Goal: Information Seeking & Learning: Learn about a topic

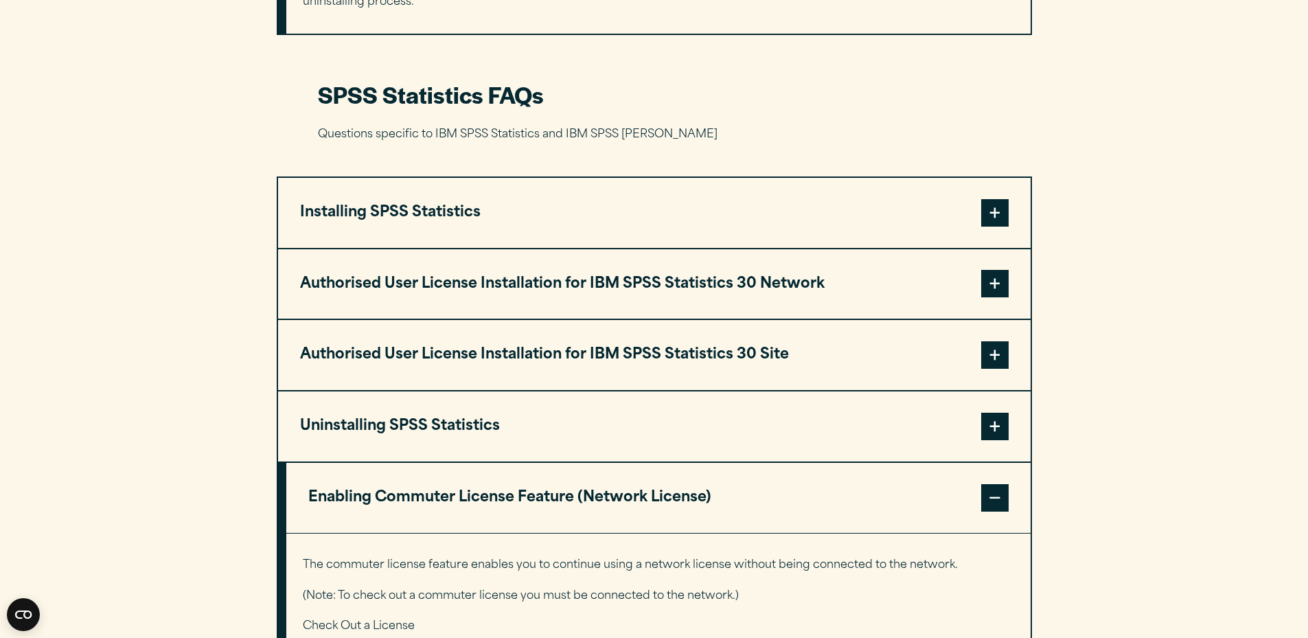
click at [558, 424] on button "Uninstalling SPSS Statistics" at bounding box center [654, 426] width 753 height 70
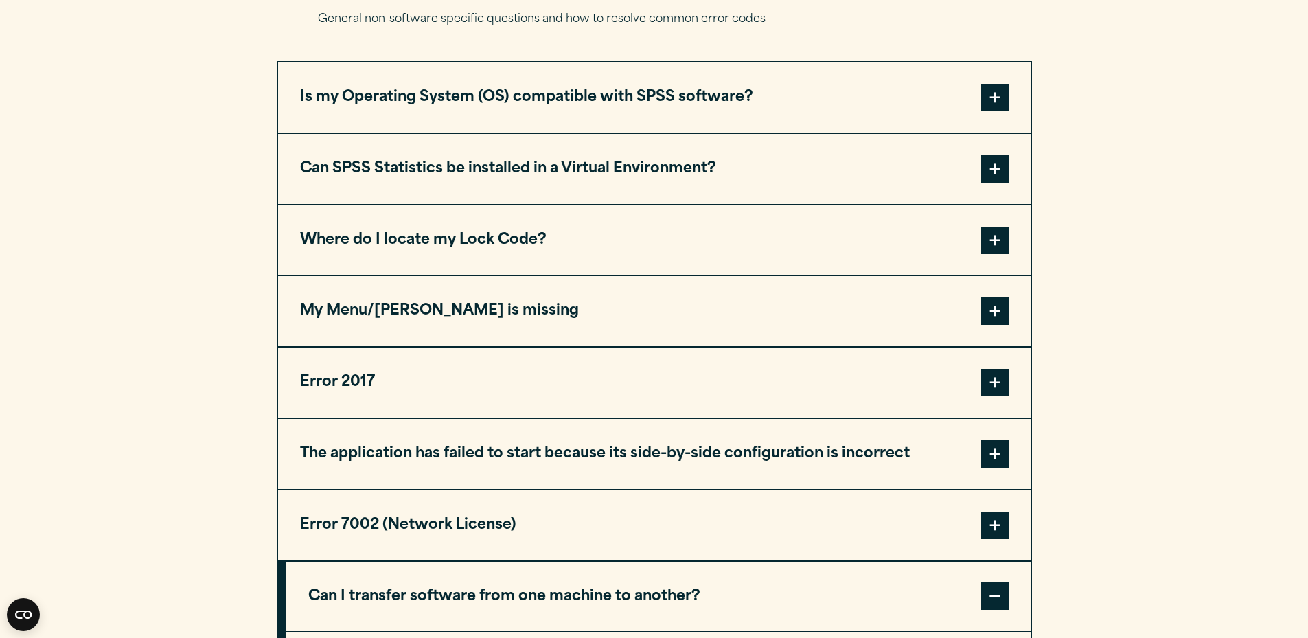
scroll to position [584, 0]
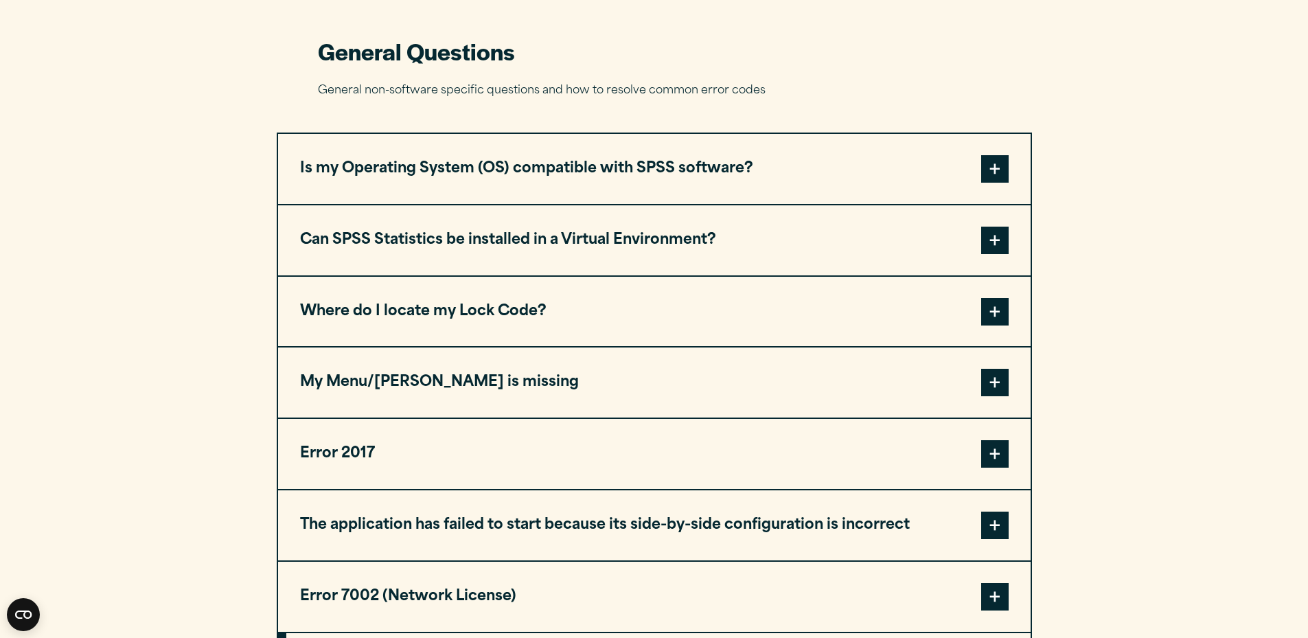
click at [749, 155] on button "Is my Operating System (OS) compatible with SPSS software?" at bounding box center [654, 169] width 753 height 70
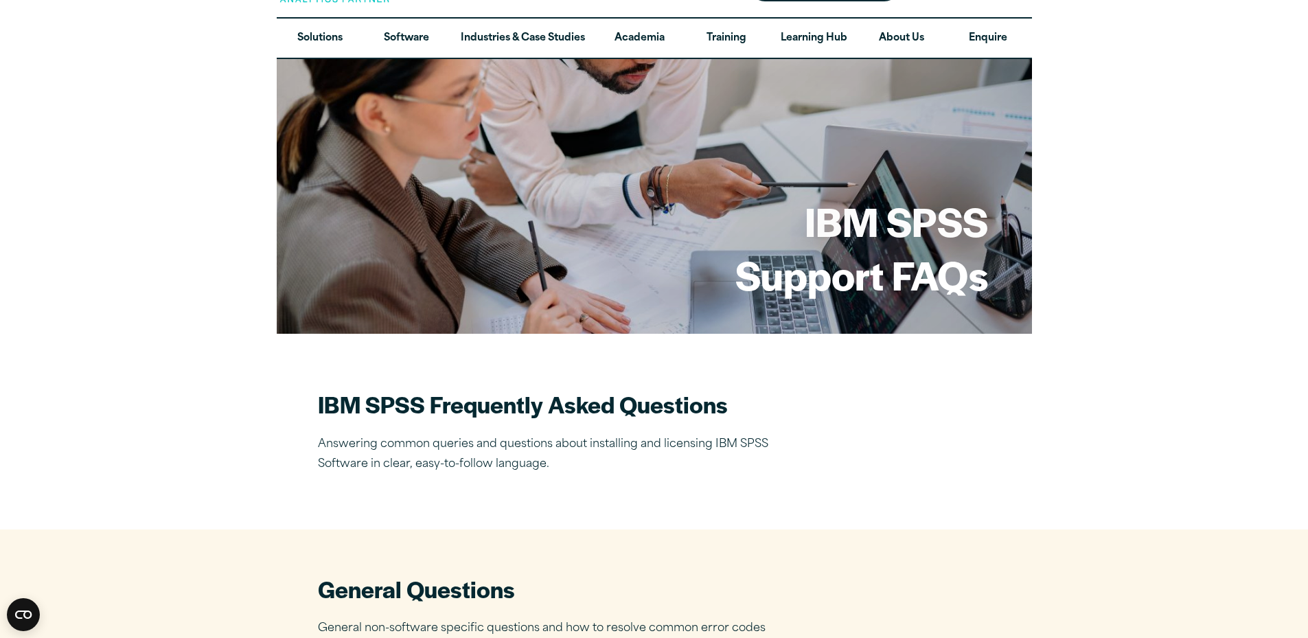
scroll to position [0, 0]
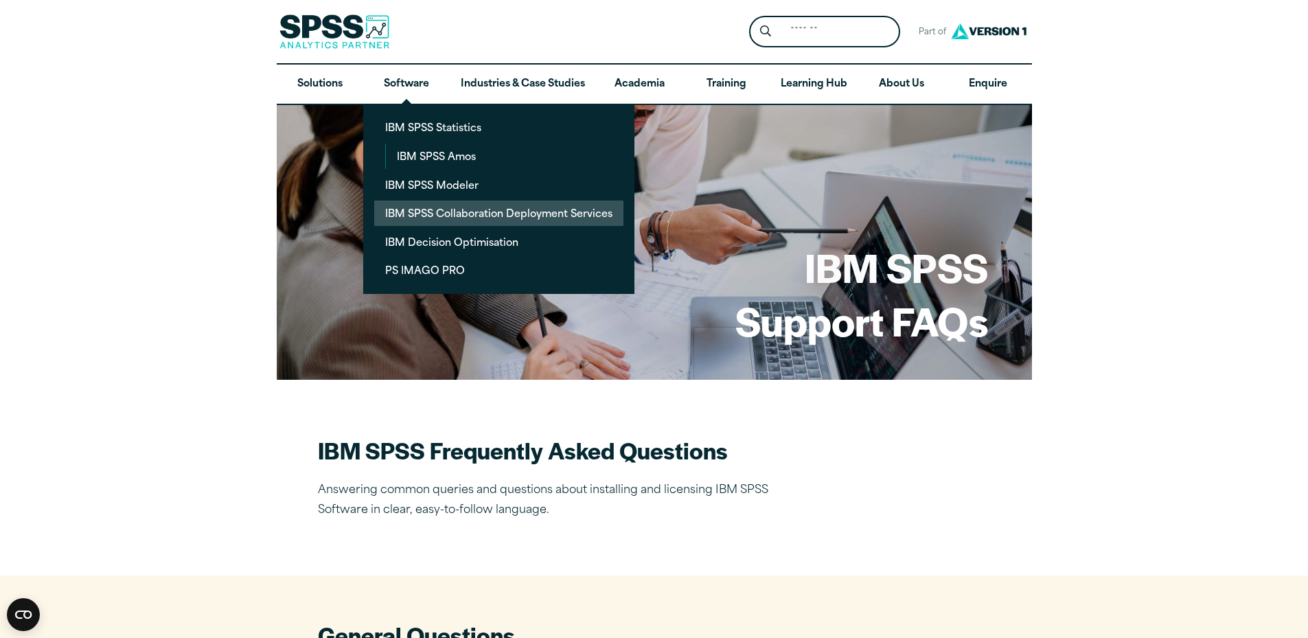
click at [508, 214] on link "IBM SPSS Collaboration Deployment Services" at bounding box center [498, 213] width 249 height 25
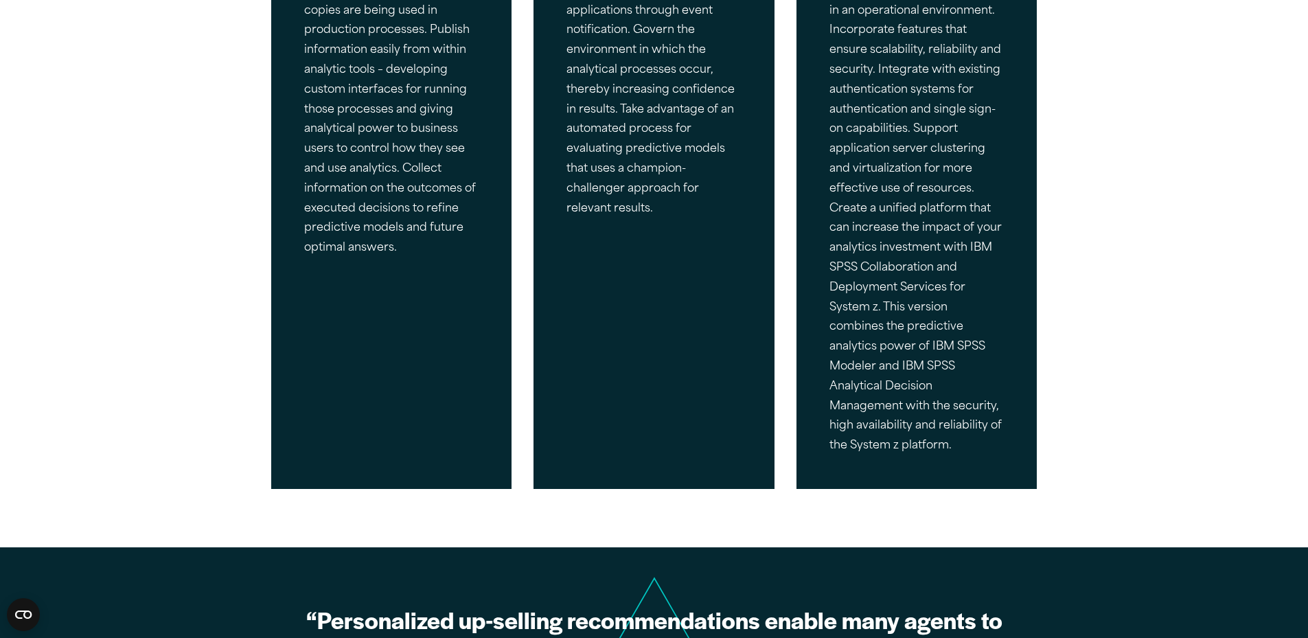
scroll to position [773, 0]
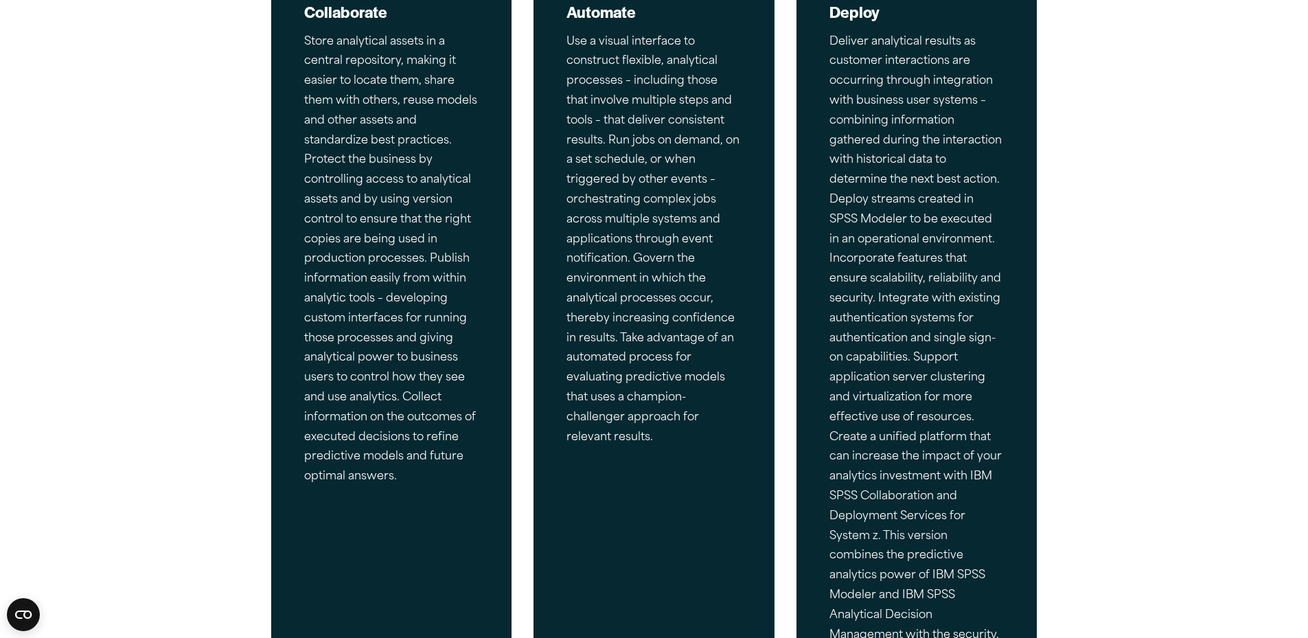
click at [371, 225] on p "Store analytical assets in a central repository, making it easier to locate the…" at bounding box center [391, 259] width 175 height 455
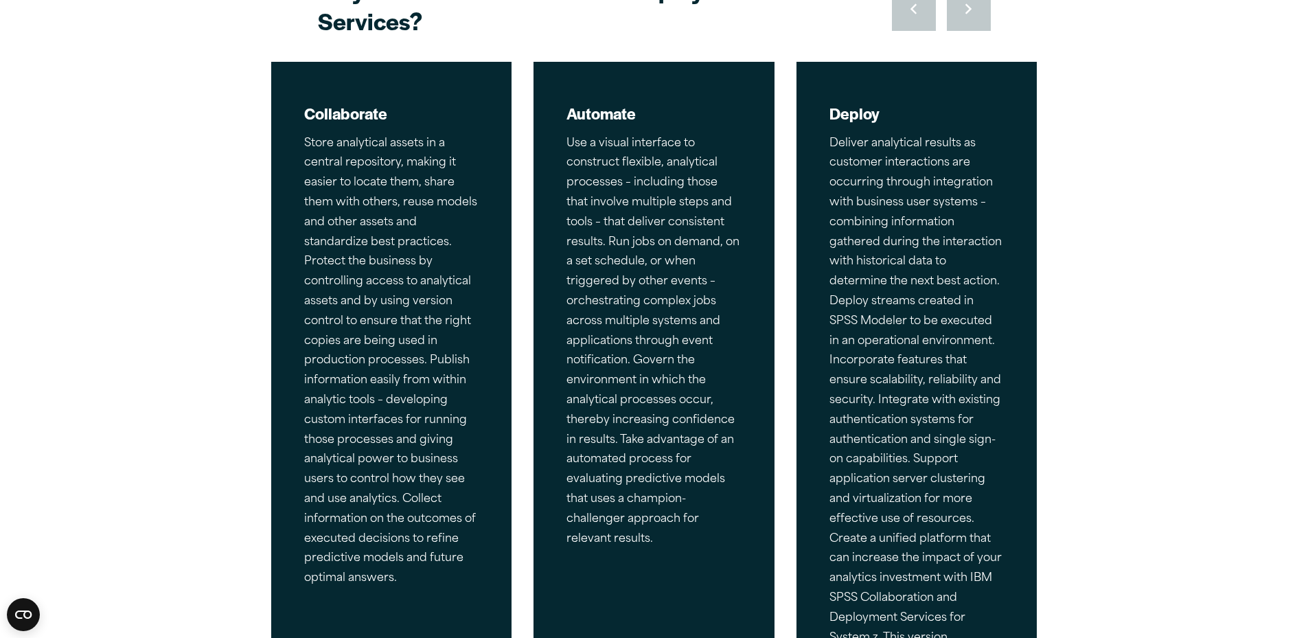
scroll to position [532, 0]
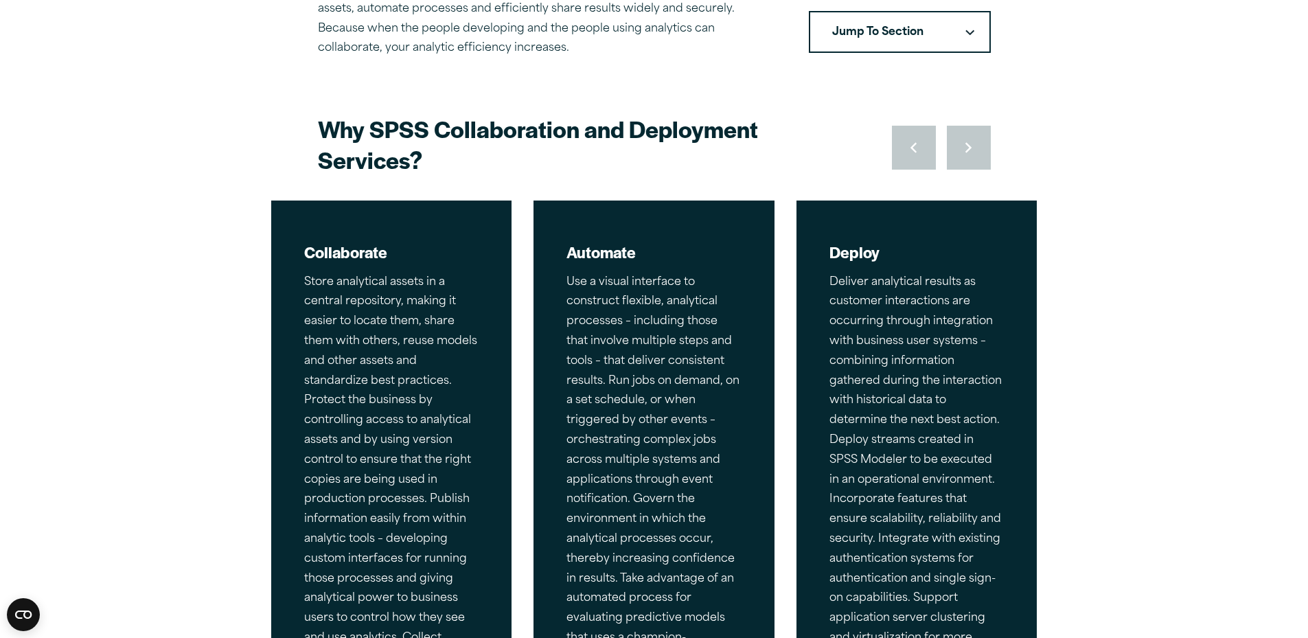
click at [359, 260] on h2 "Collaborate" at bounding box center [391, 252] width 175 height 21
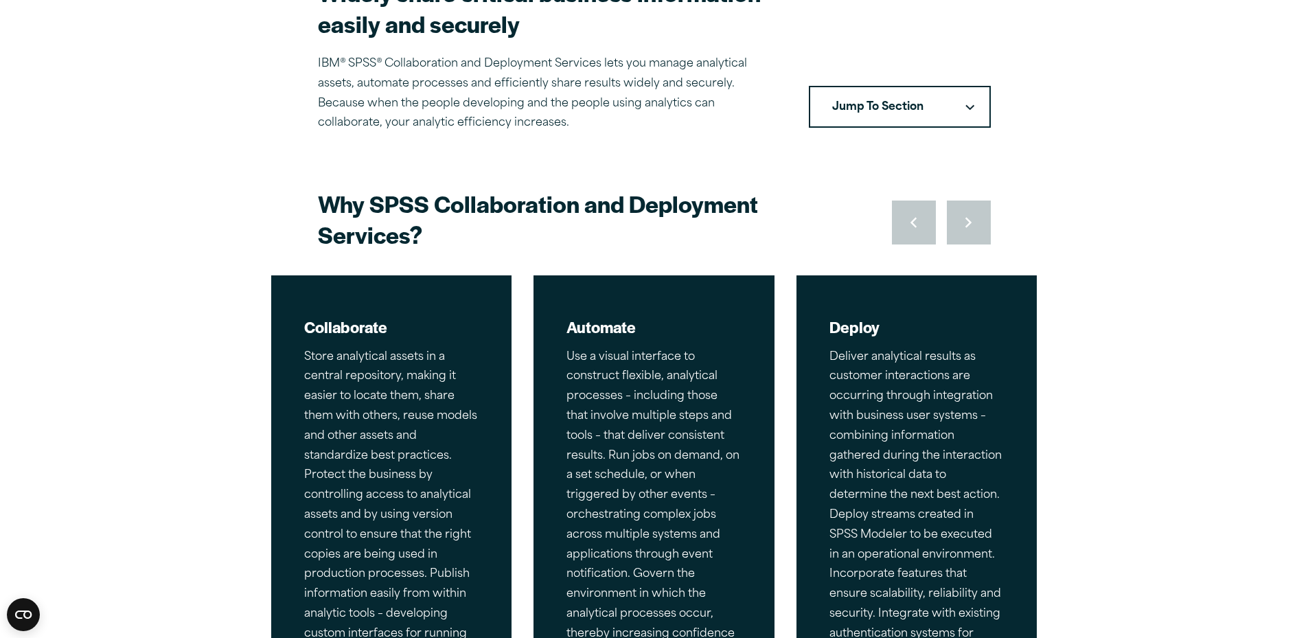
scroll to position [309, 0]
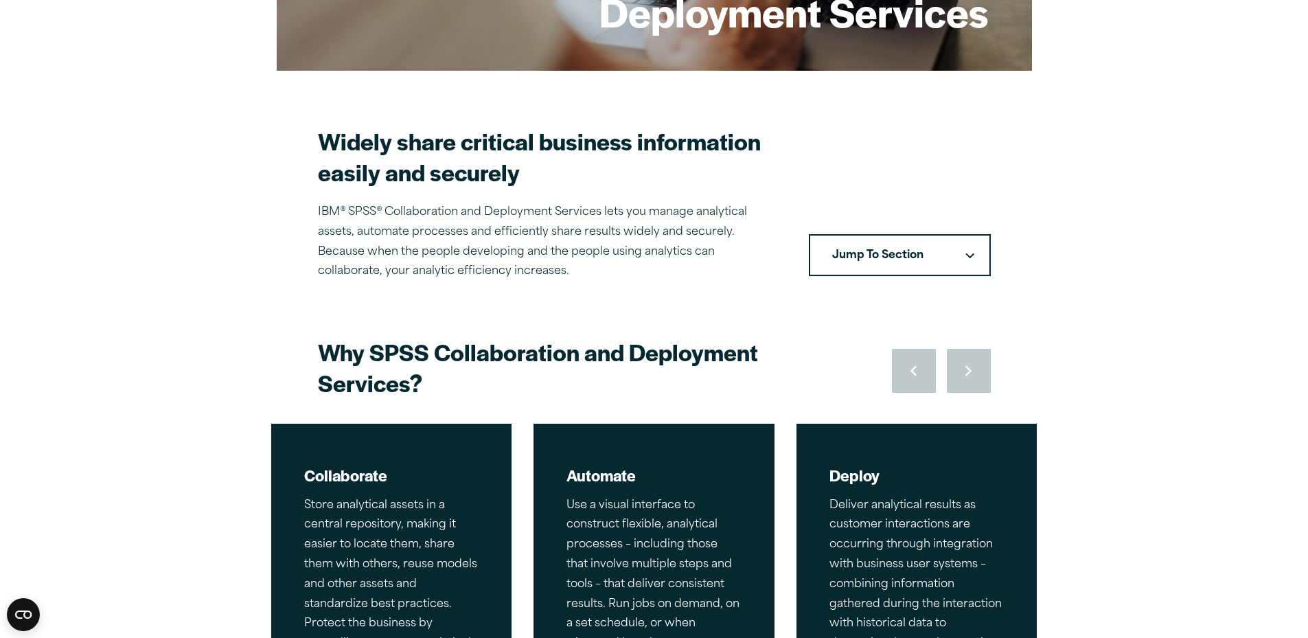
click at [962, 255] on button "Jump To Section" at bounding box center [900, 255] width 182 height 43
click at [939, 247] on button "Jump To Section" at bounding box center [900, 255] width 182 height 43
click at [887, 299] on link "Learning Hub" at bounding box center [899, 296] width 179 height 38
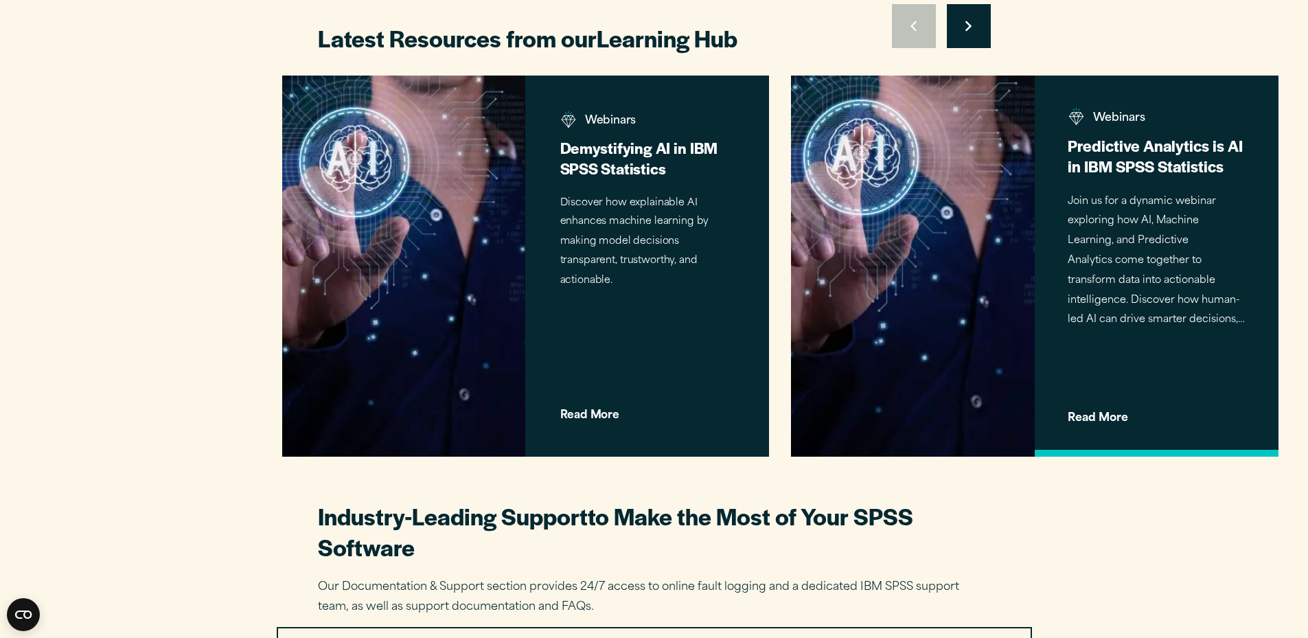
scroll to position [1893, 0]
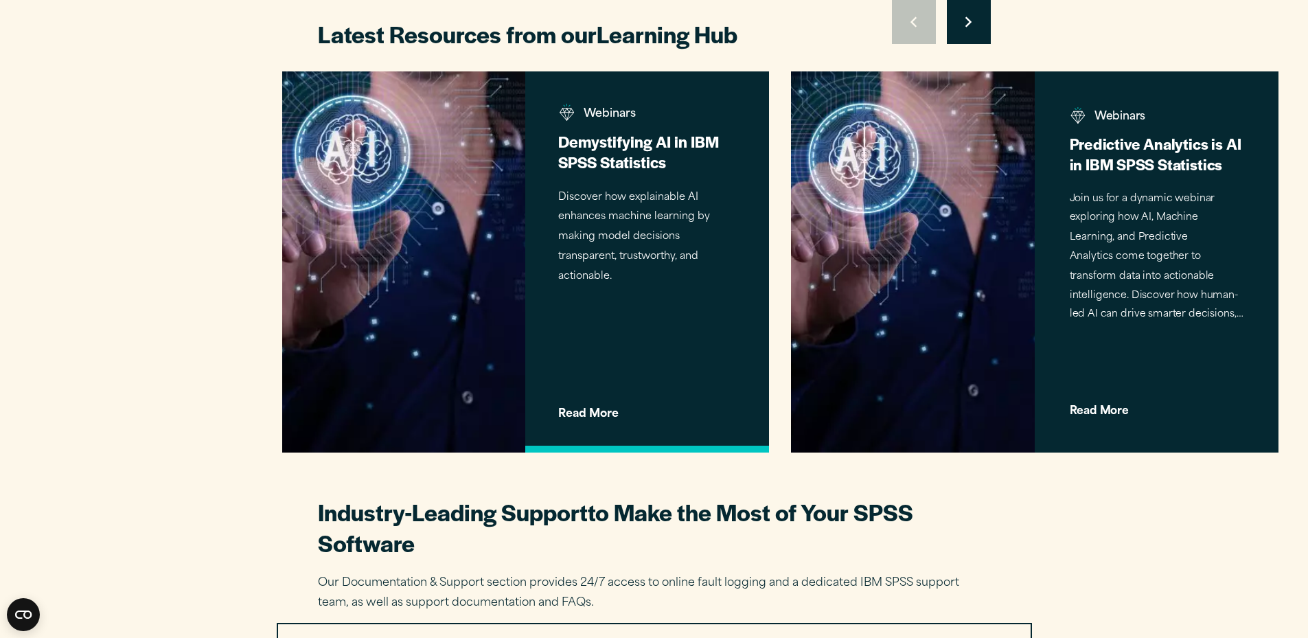
click at [607, 304] on div "Webinars Demystifying AI in IBM SPSS Statistics Discover how explainable AI enh…" at bounding box center [647, 262] width 244 height 382
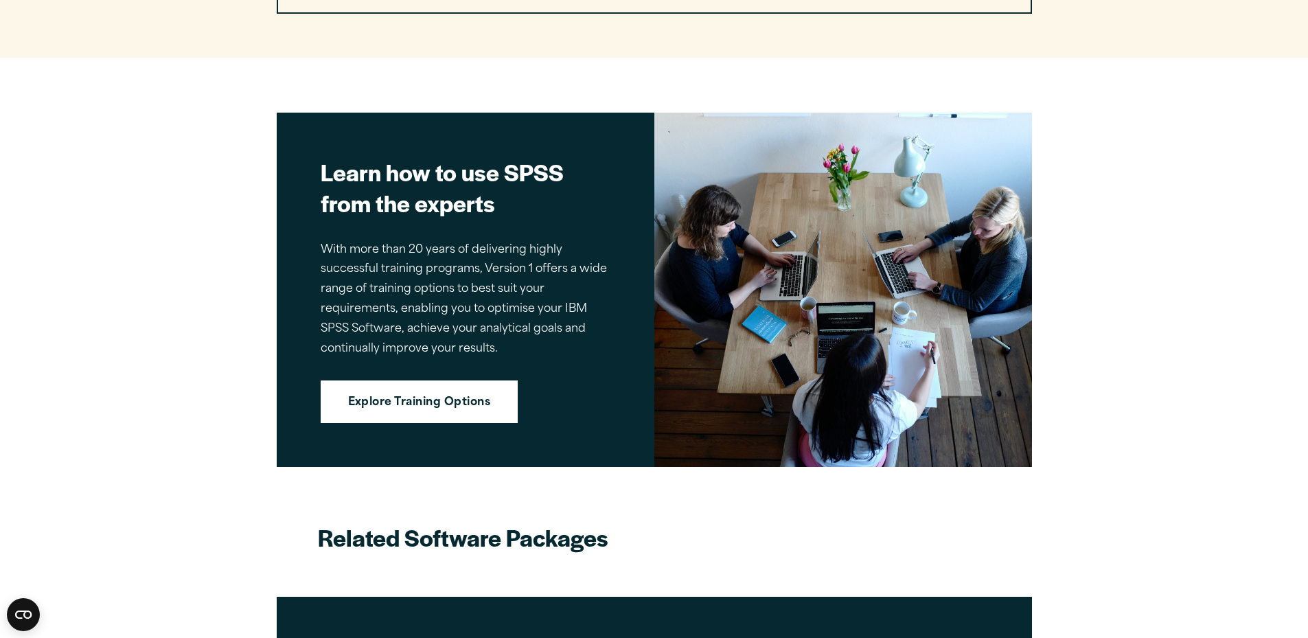
scroll to position [2769, 0]
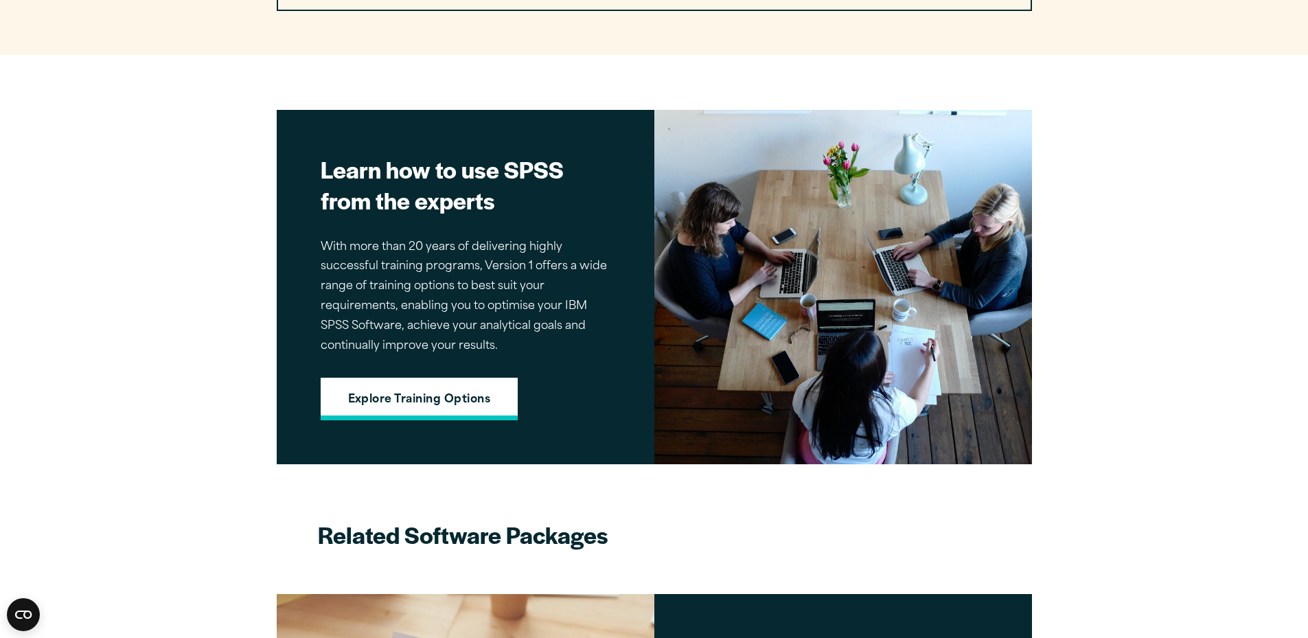
click at [409, 383] on link "Explore Training Options" at bounding box center [420, 399] width 198 height 43
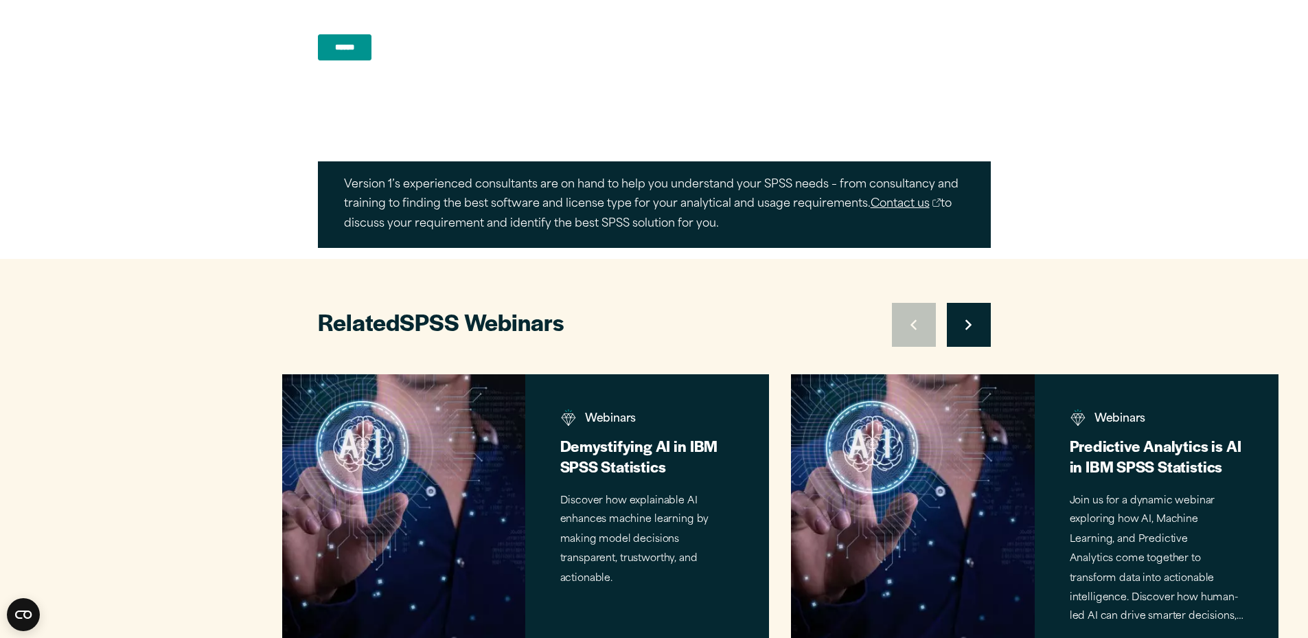
scroll to position [1476, 0]
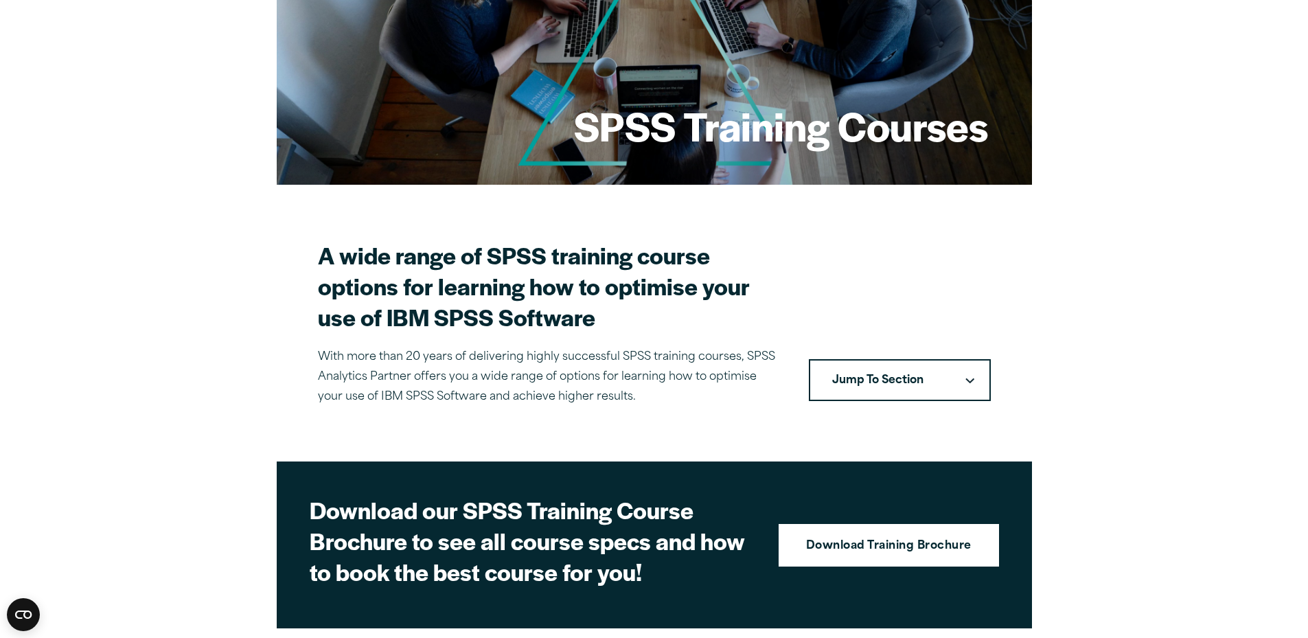
scroll to position [139, 0]
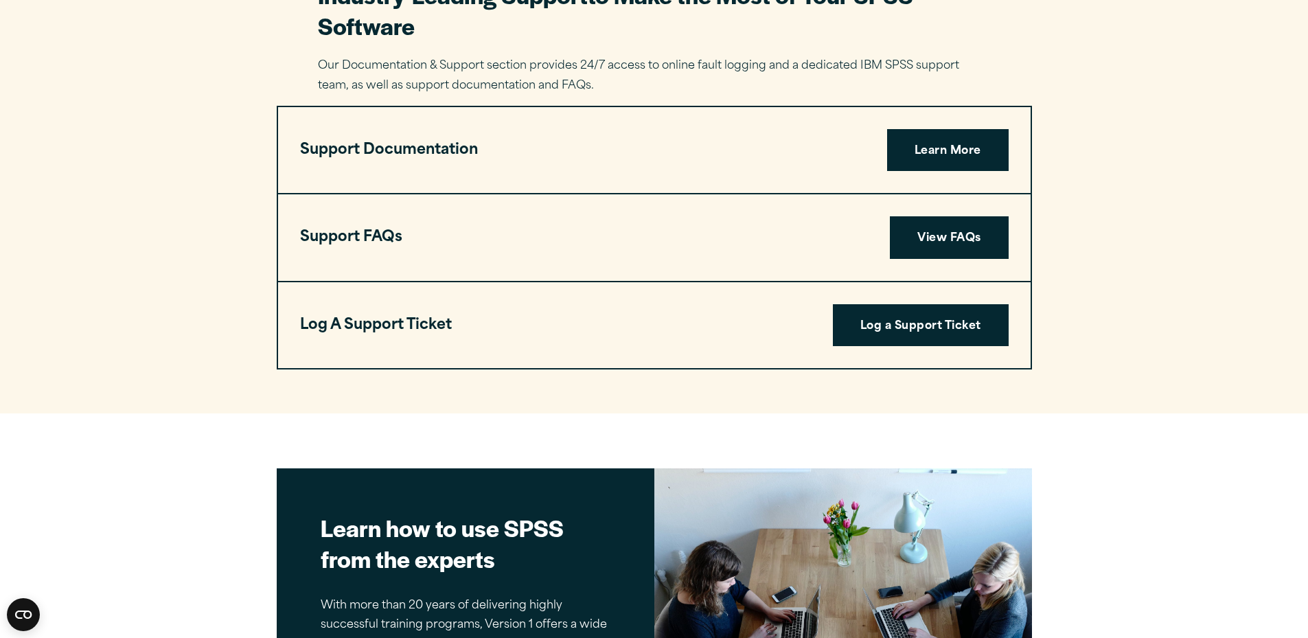
scroll to position [2248, 0]
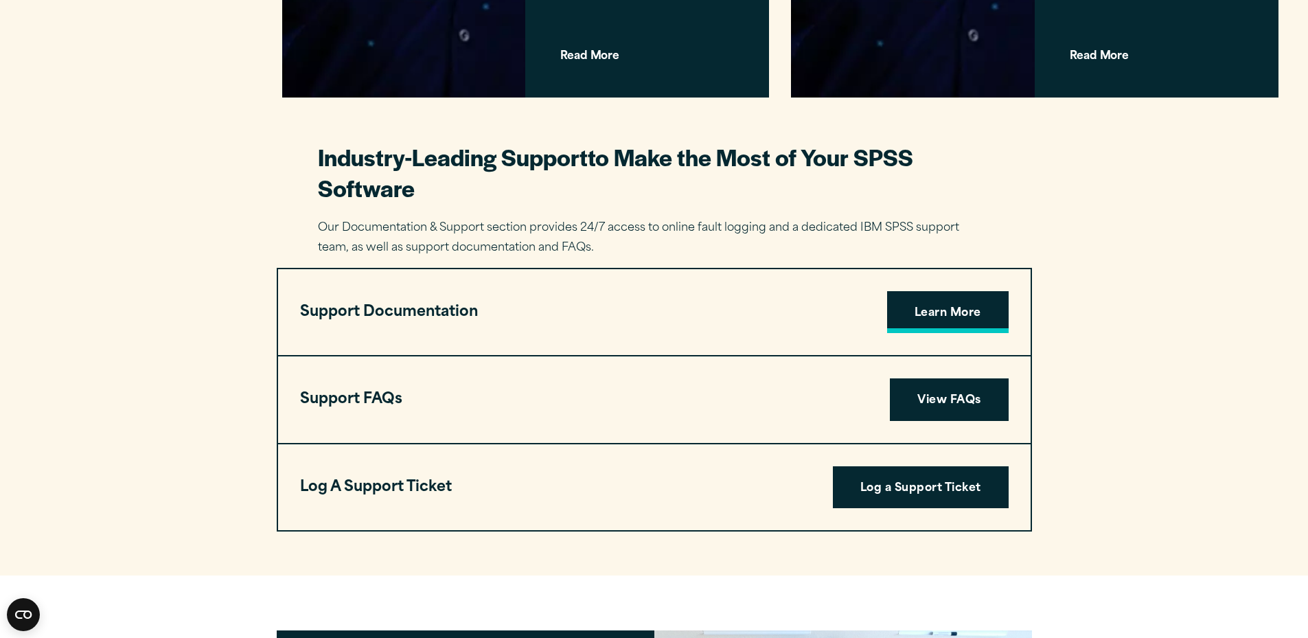
click at [966, 312] on link "Learn More" at bounding box center [948, 312] width 122 height 43
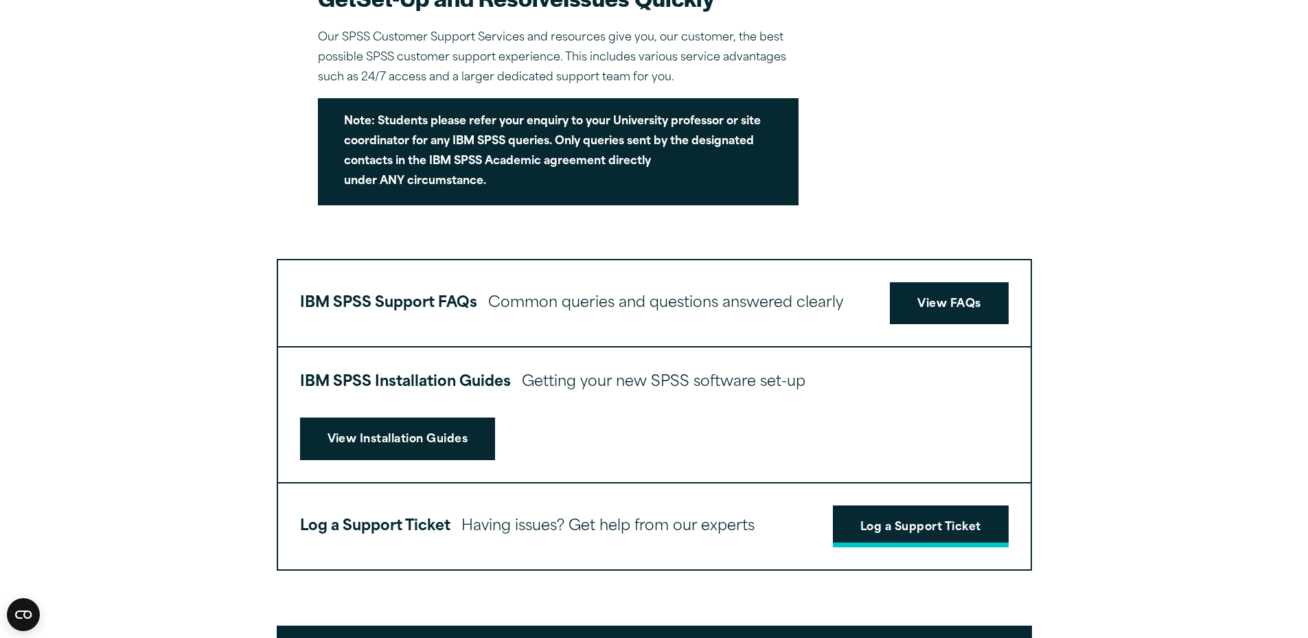
scroll to position [652, 0]
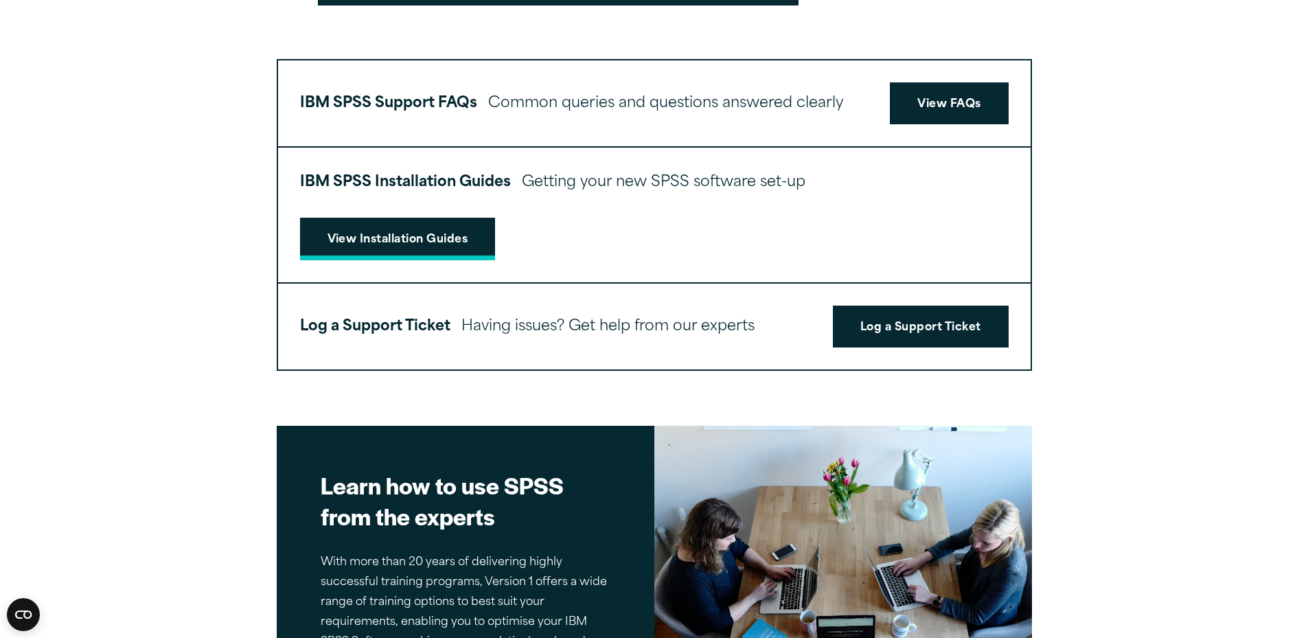
click at [369, 236] on link "View Installation Guides" at bounding box center [398, 239] width 196 height 43
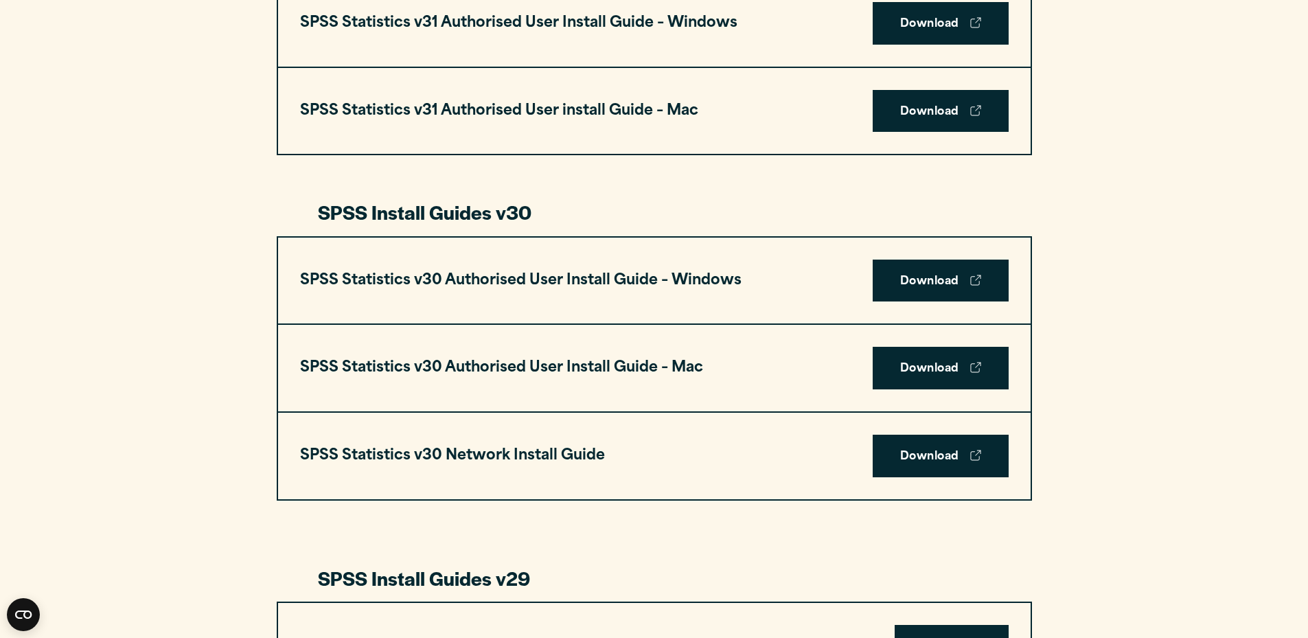
scroll to position [824, 0]
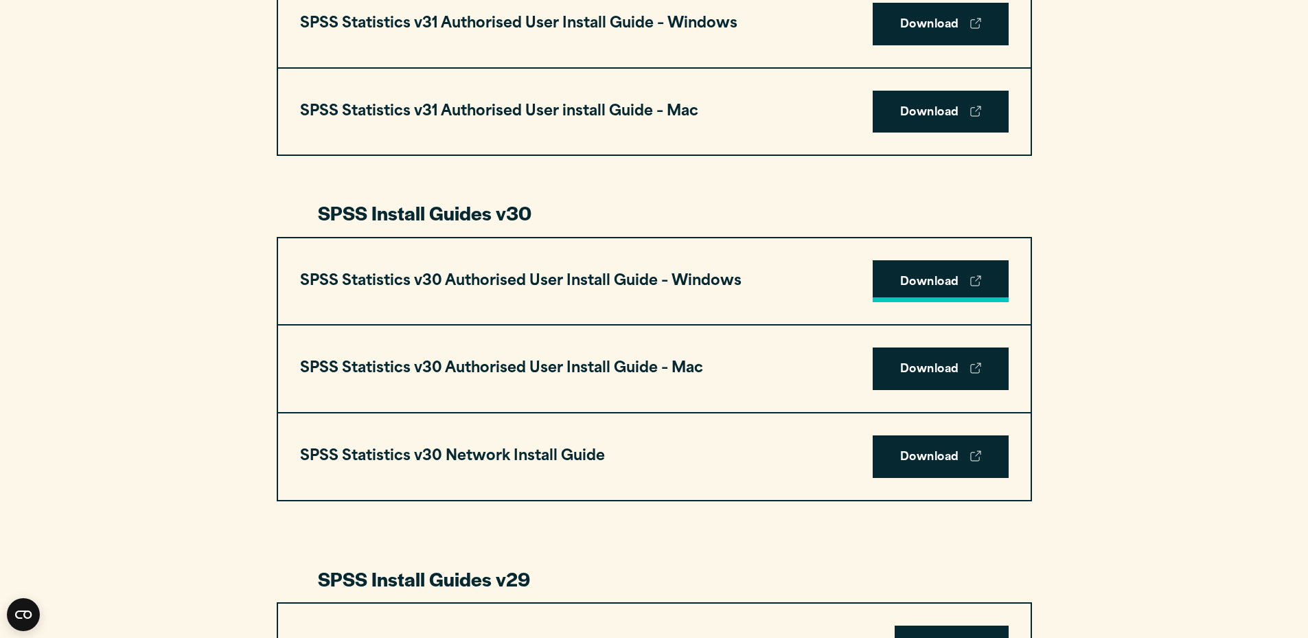
click at [942, 278] on link "Download" at bounding box center [941, 281] width 136 height 43
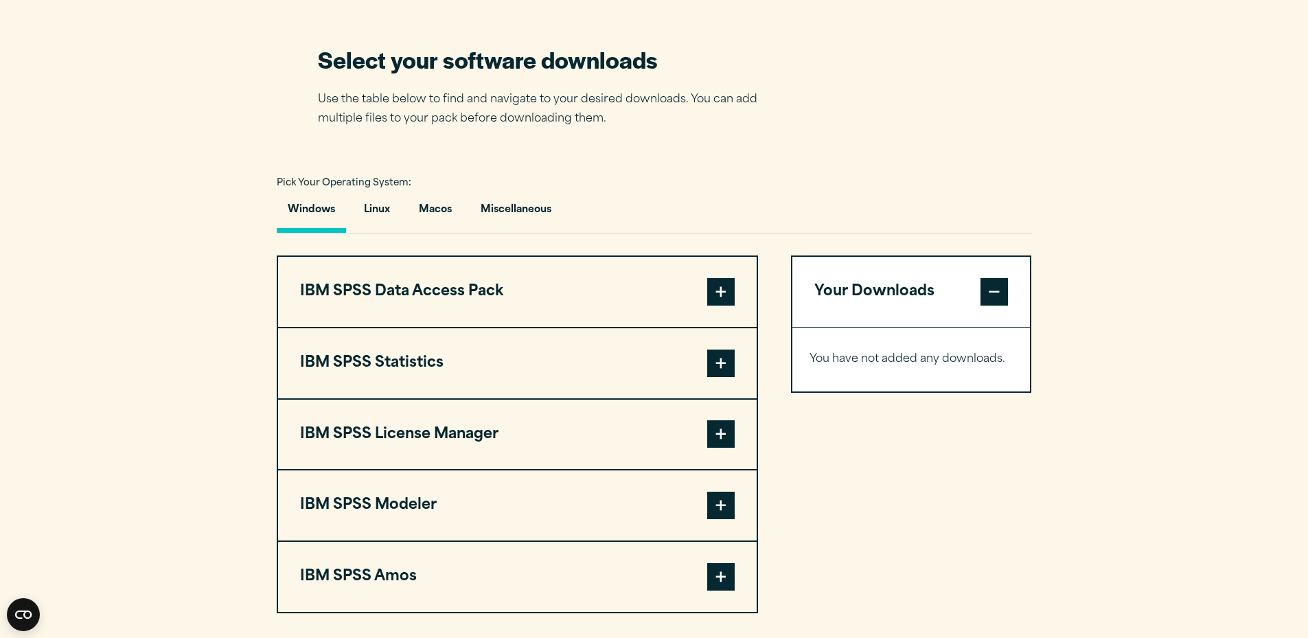
scroll to position [858, 0]
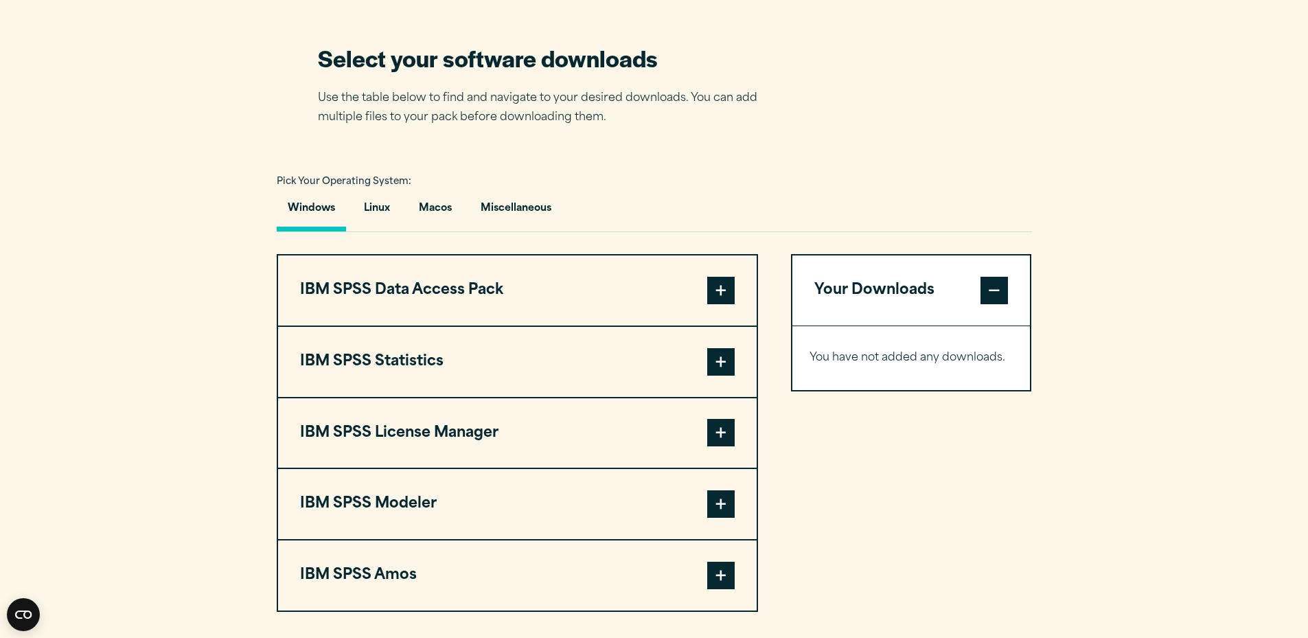
click at [437, 293] on button "IBM SPSS Data Access Pack" at bounding box center [517, 290] width 479 height 70
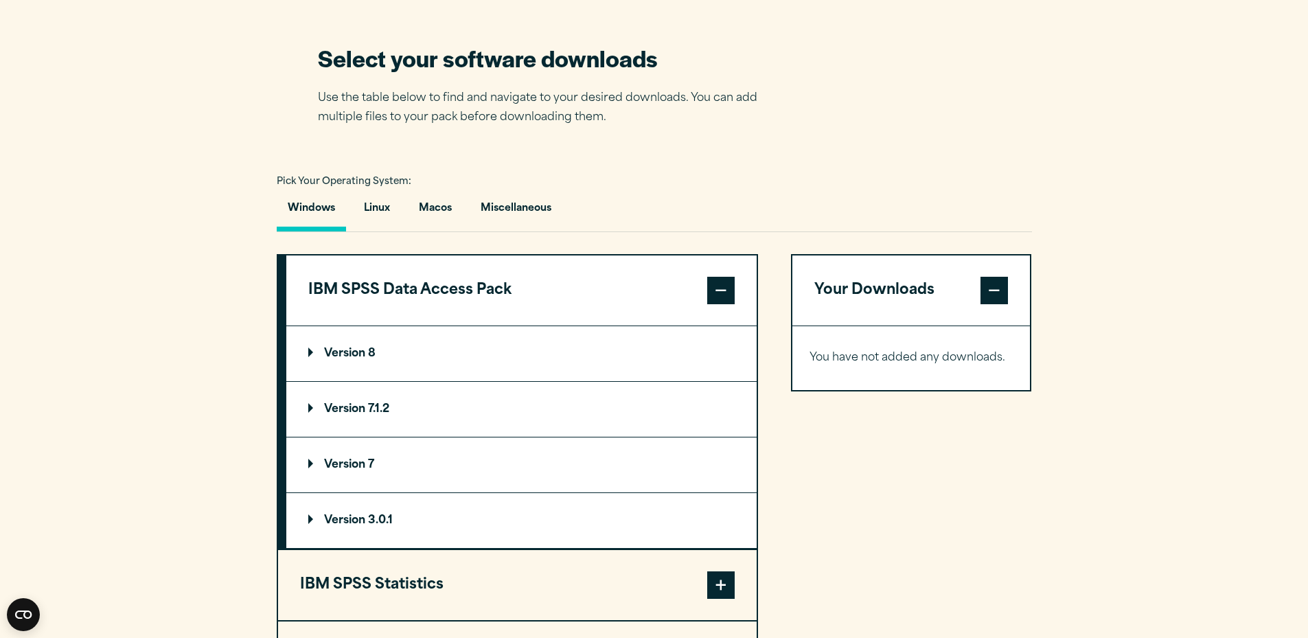
click at [309, 351] on p "Version 8" at bounding box center [341, 353] width 67 height 11
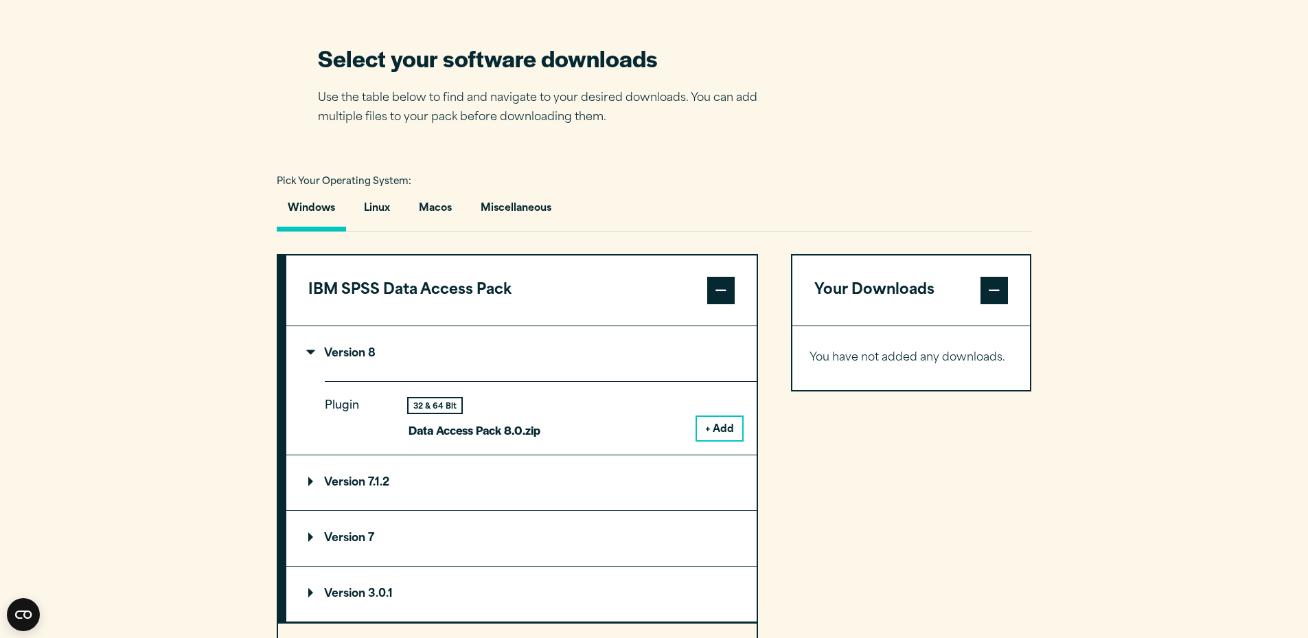
click at [725, 423] on button "+ Add" at bounding box center [719, 428] width 45 height 23
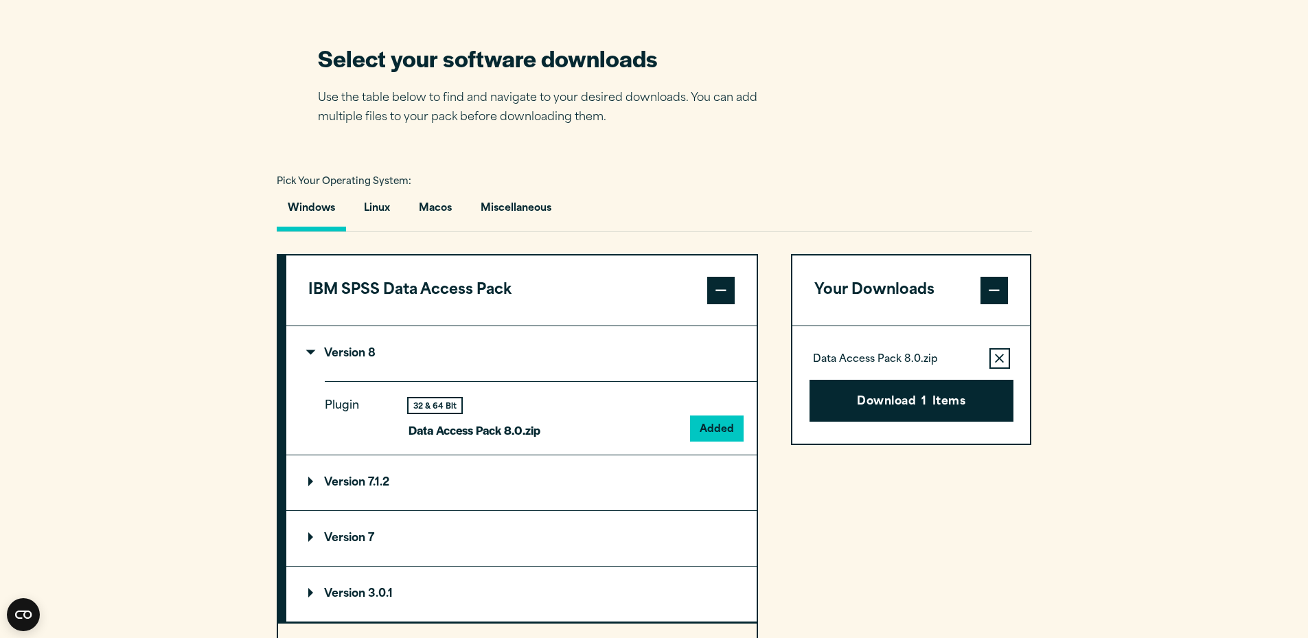
click at [454, 488] on summary "Version 7.1.2" at bounding box center [521, 482] width 470 height 55
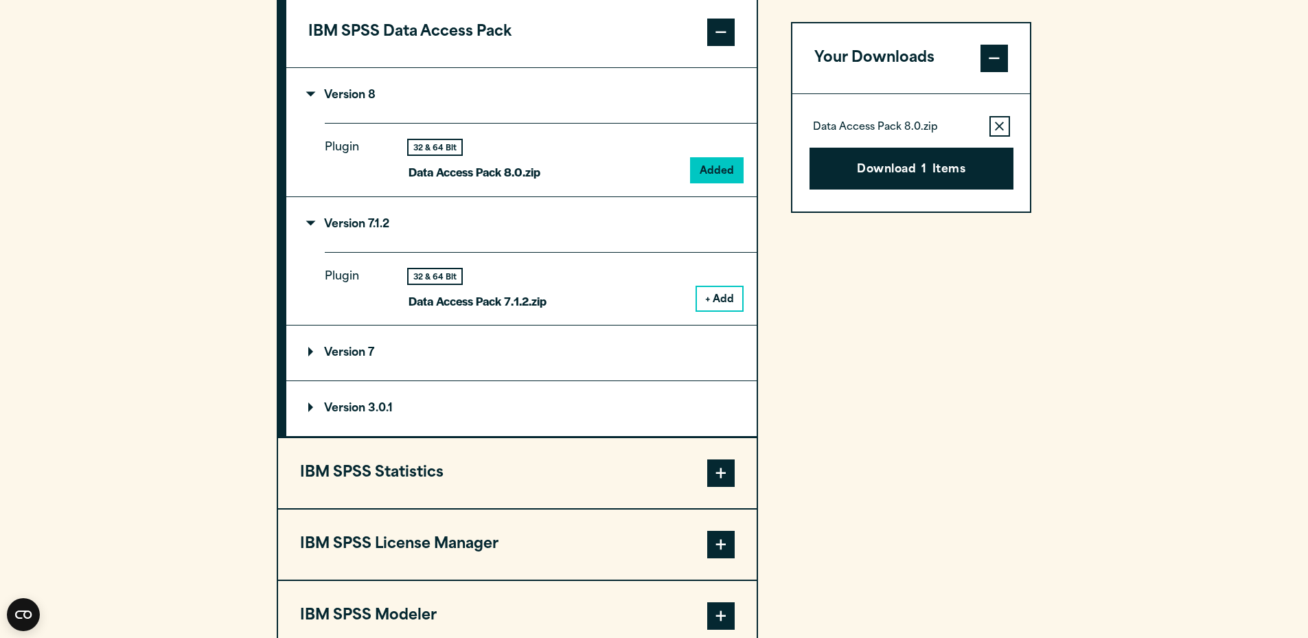
scroll to position [1167, 0]
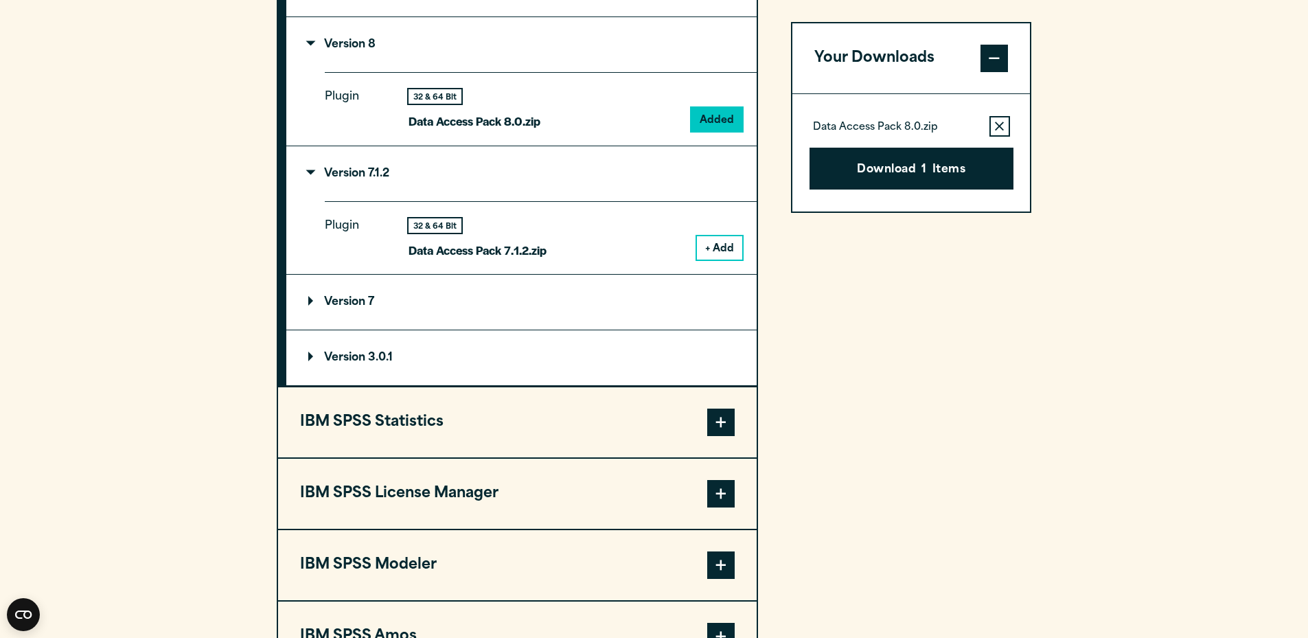
click at [577, 412] on button "IBM SPSS Statistics" at bounding box center [517, 422] width 479 height 70
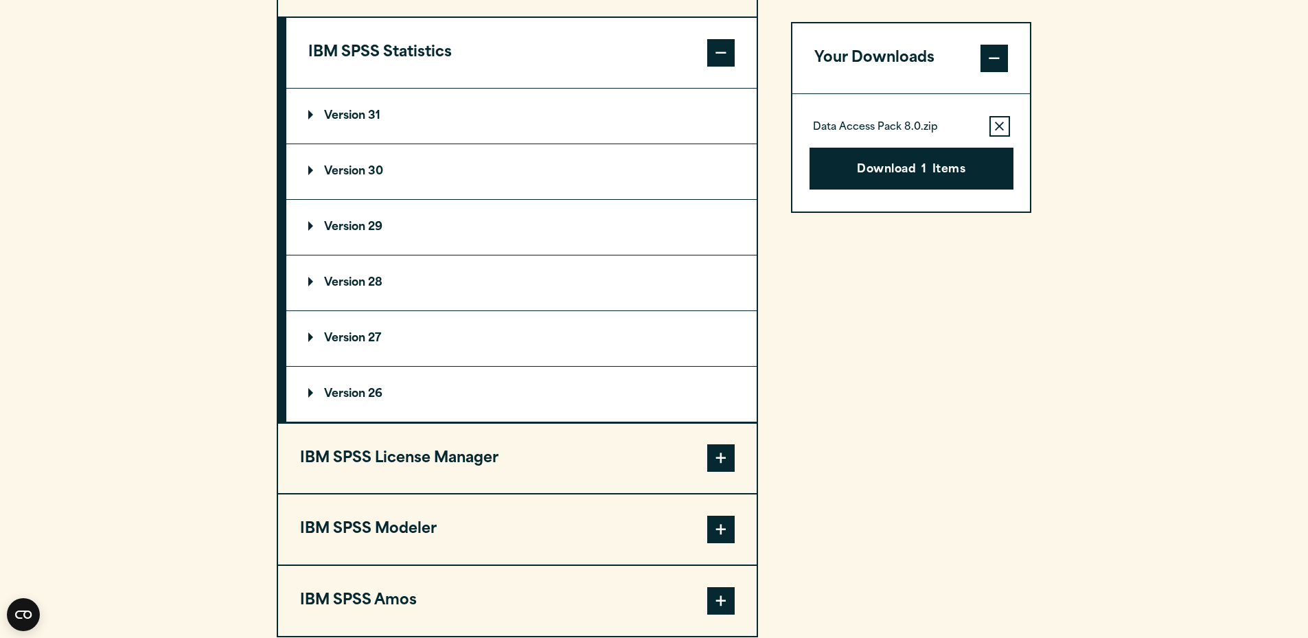
click at [411, 217] on summary "Version 29" at bounding box center [521, 227] width 470 height 55
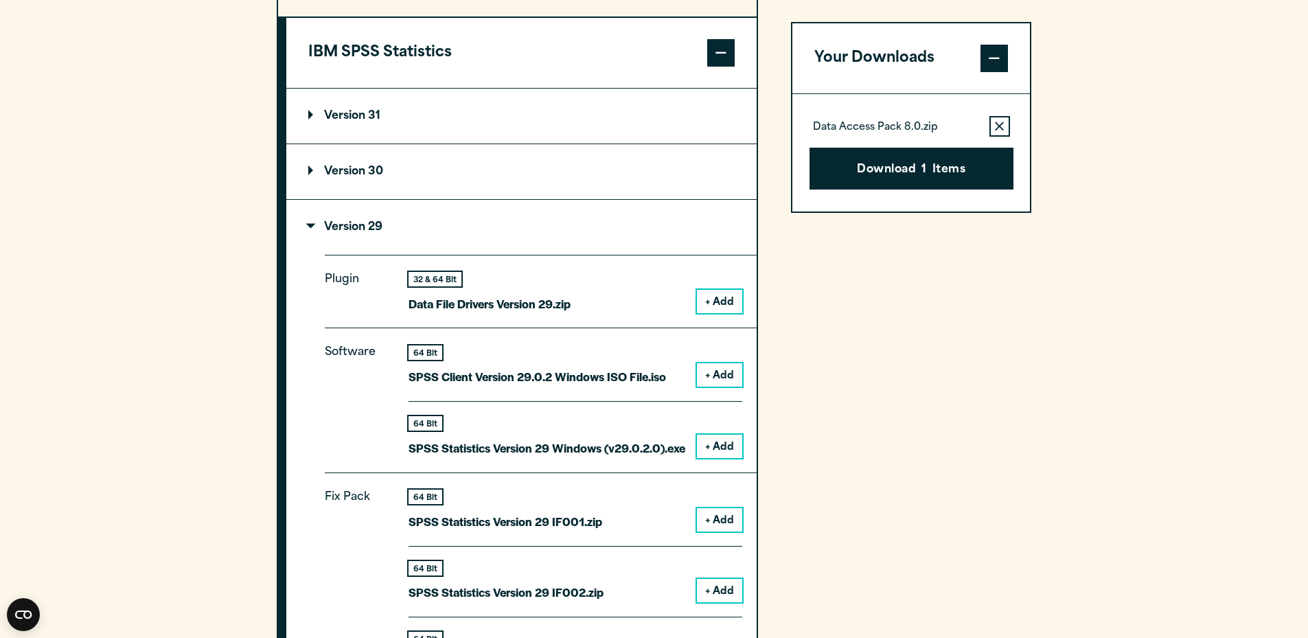
click at [723, 299] on button "+ Add" at bounding box center [719, 301] width 45 height 23
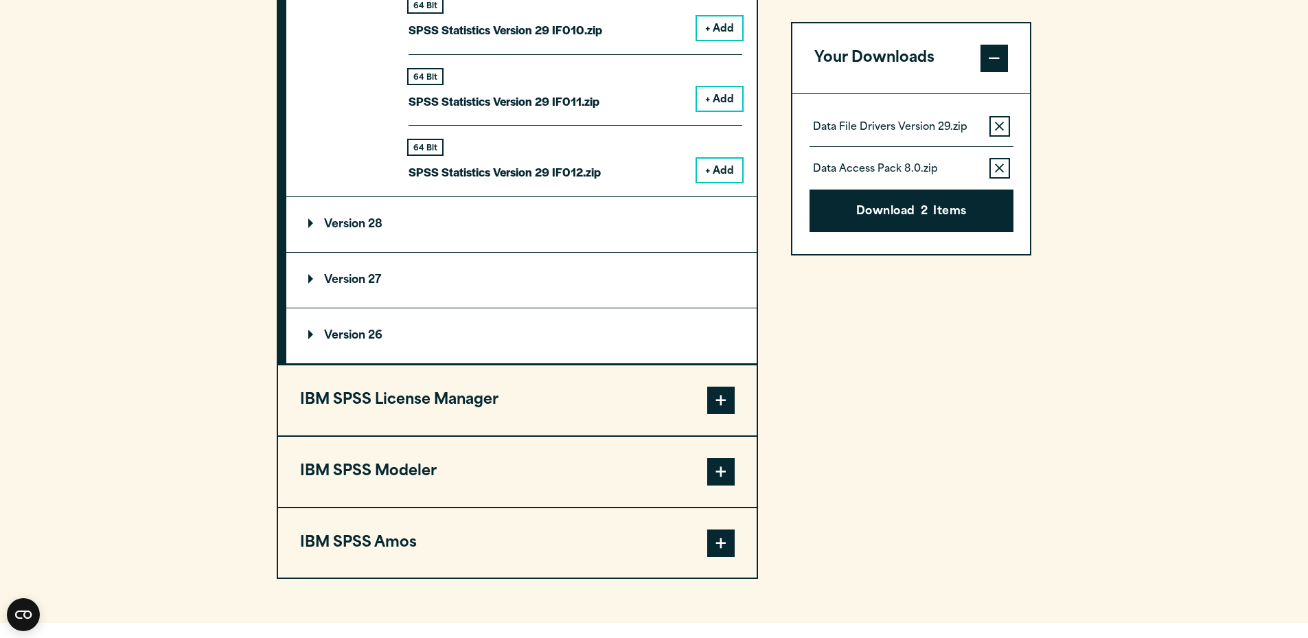
scroll to position [2301, 0]
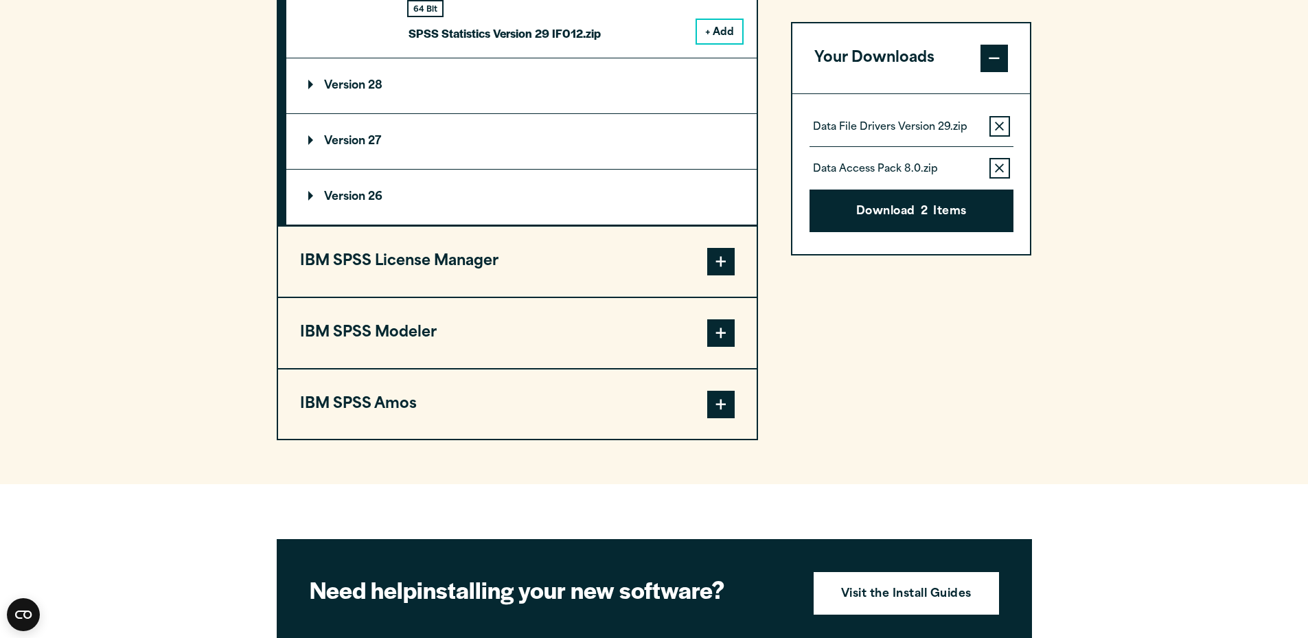
click at [709, 406] on span at bounding box center [720, 404] width 27 height 27
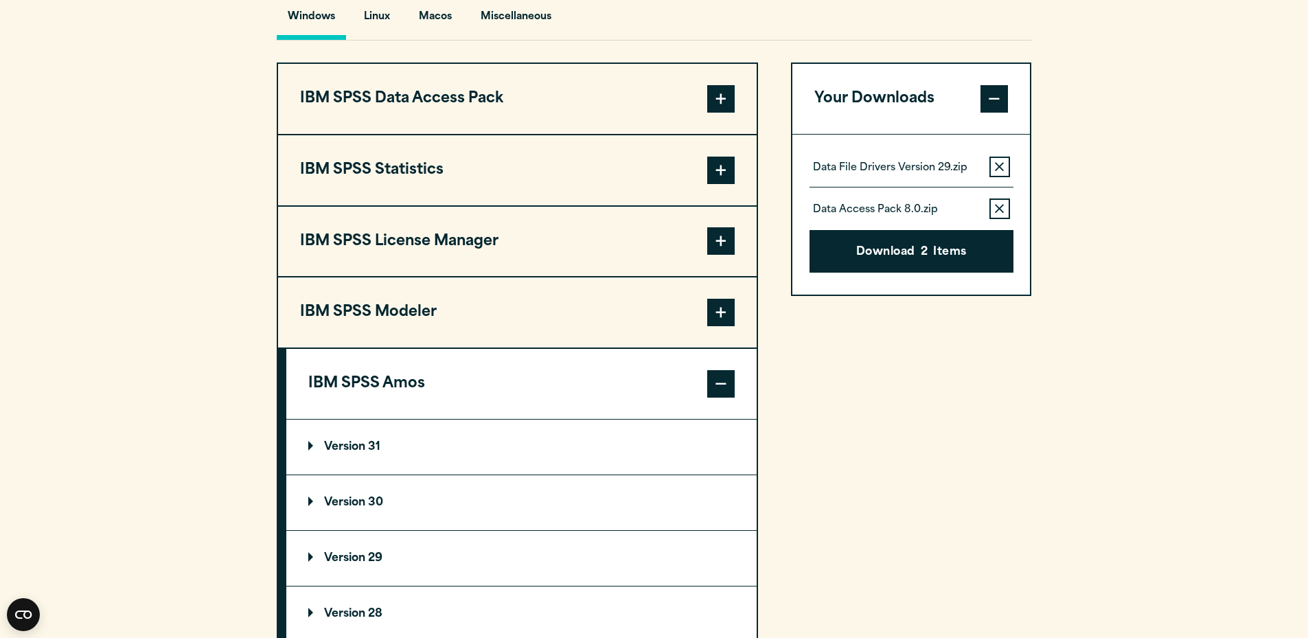
scroll to position [990, 0]
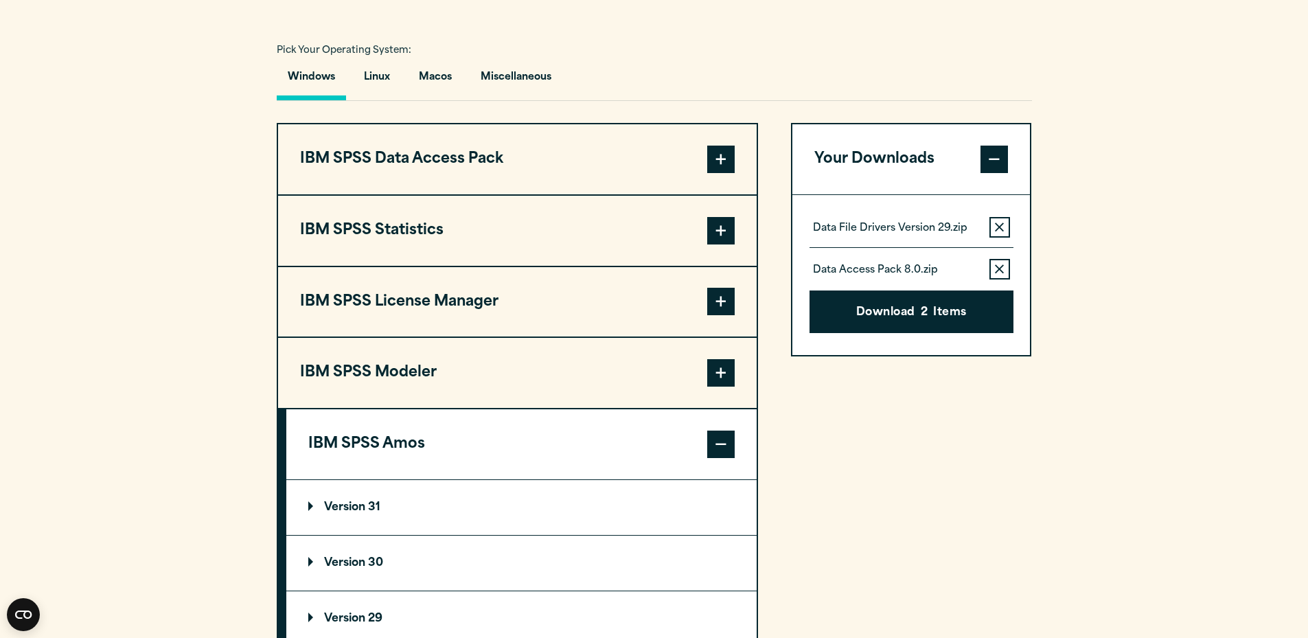
click at [588, 371] on button "IBM SPSS Modeler" at bounding box center [517, 373] width 479 height 70
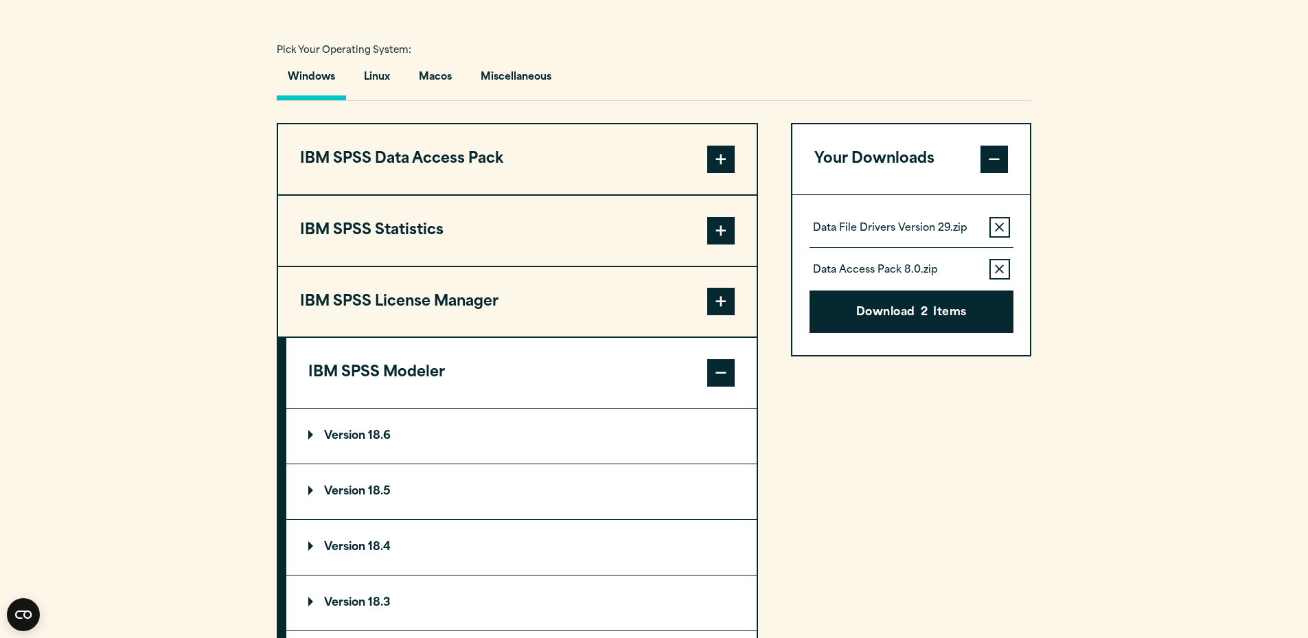
click at [585, 368] on button "IBM SPSS Modeler" at bounding box center [521, 373] width 470 height 70
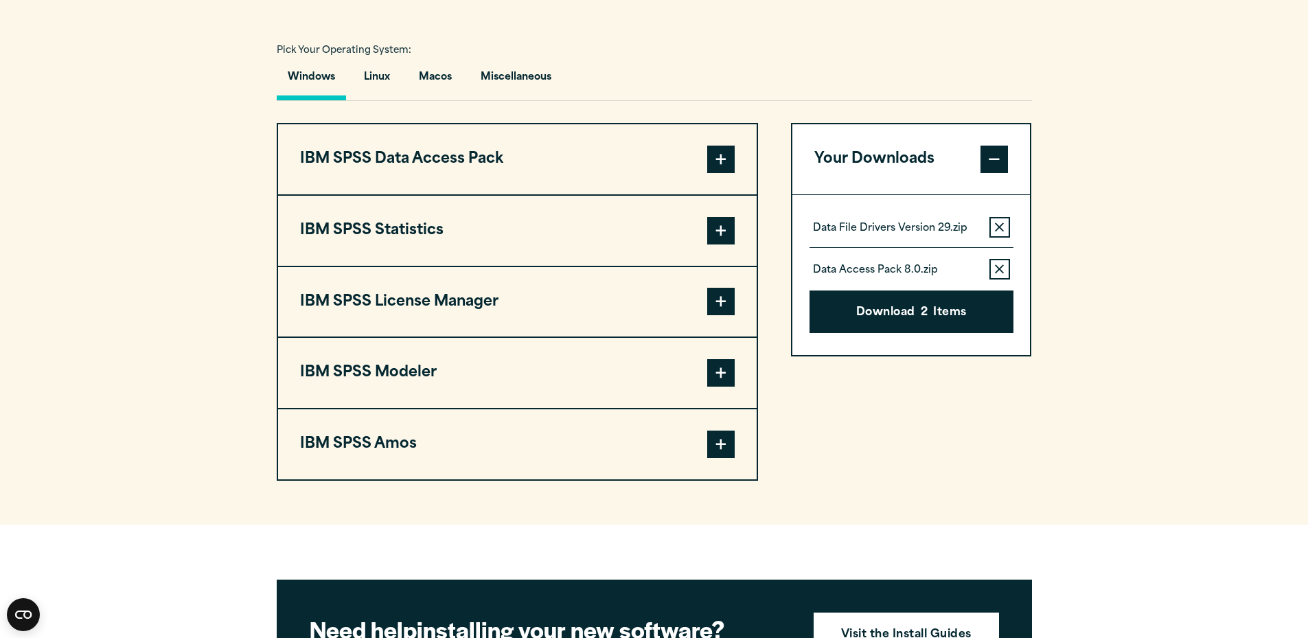
click at [568, 444] on button "IBM SPSS Amos" at bounding box center [517, 444] width 479 height 70
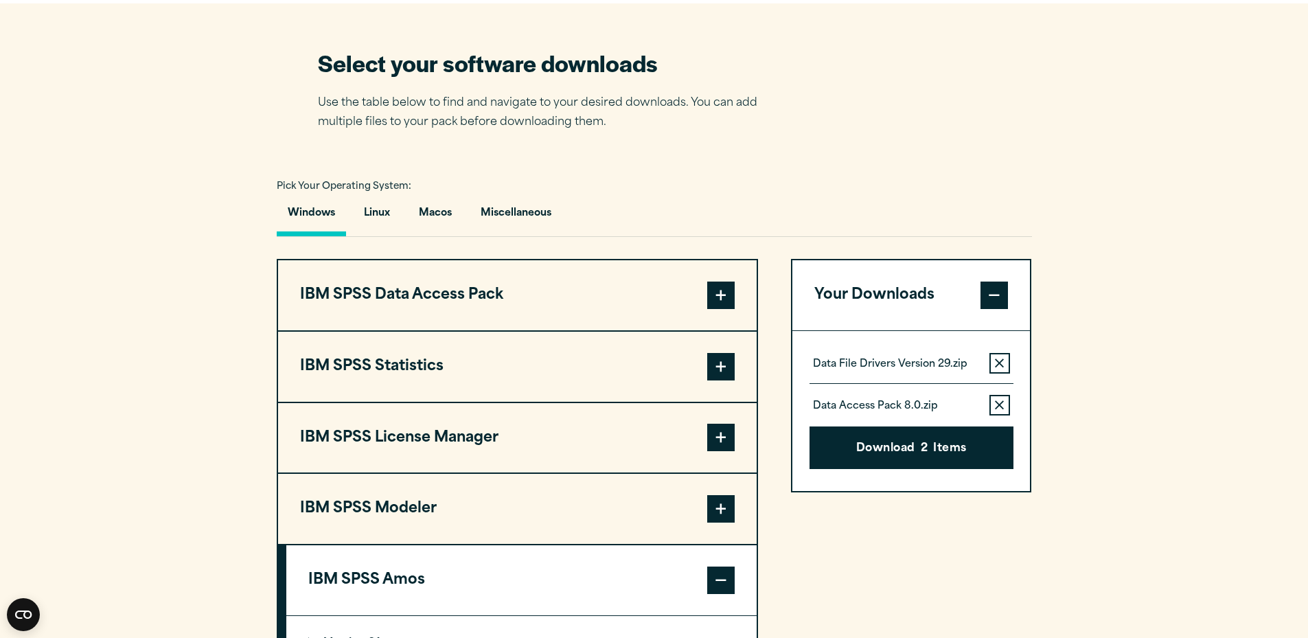
scroll to position [852, 0]
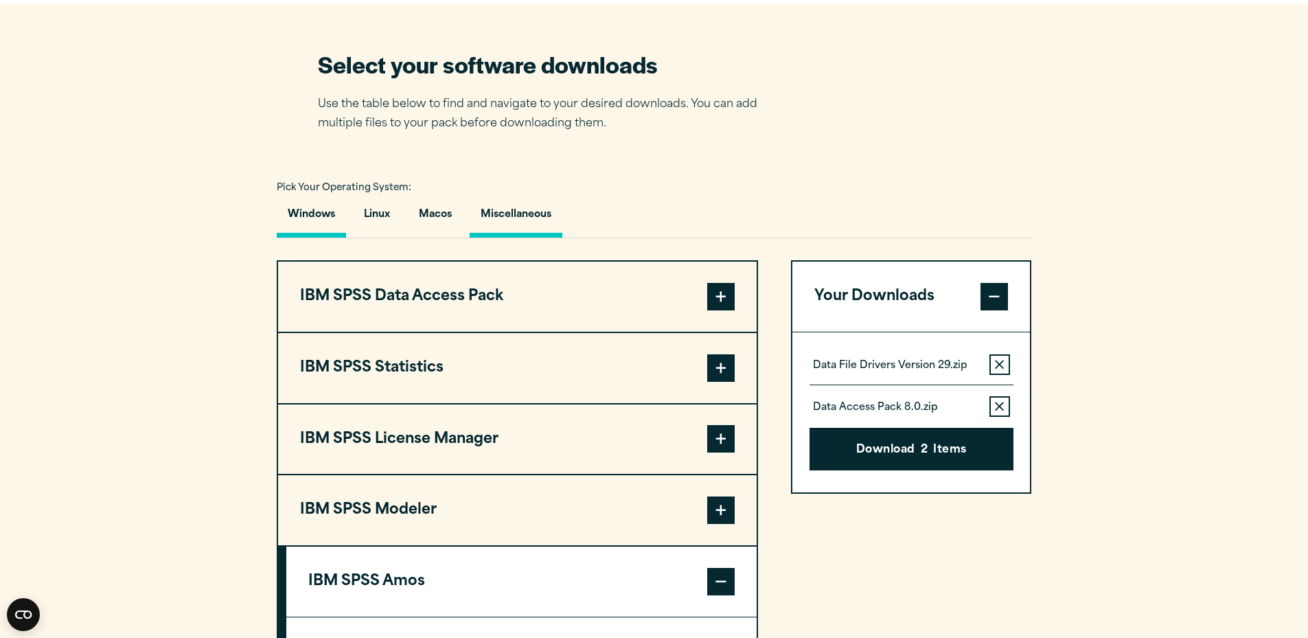
click at [527, 207] on button "Miscellaneous" at bounding box center [516, 217] width 93 height 39
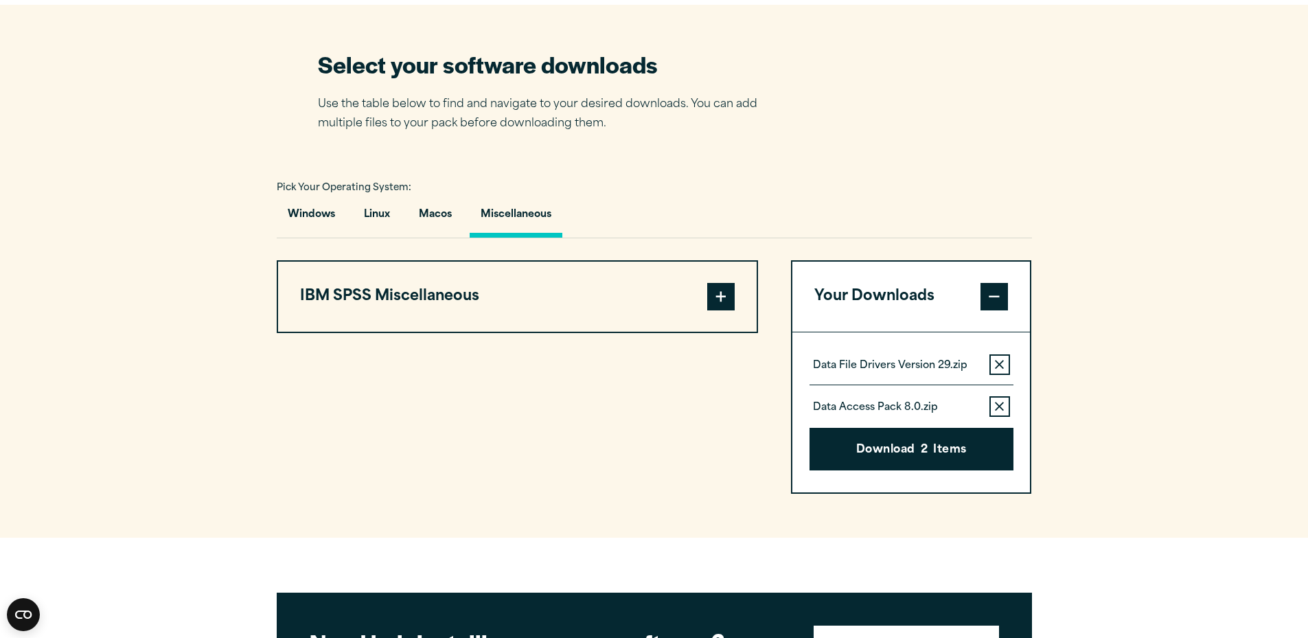
click at [727, 292] on span at bounding box center [720, 296] width 27 height 27
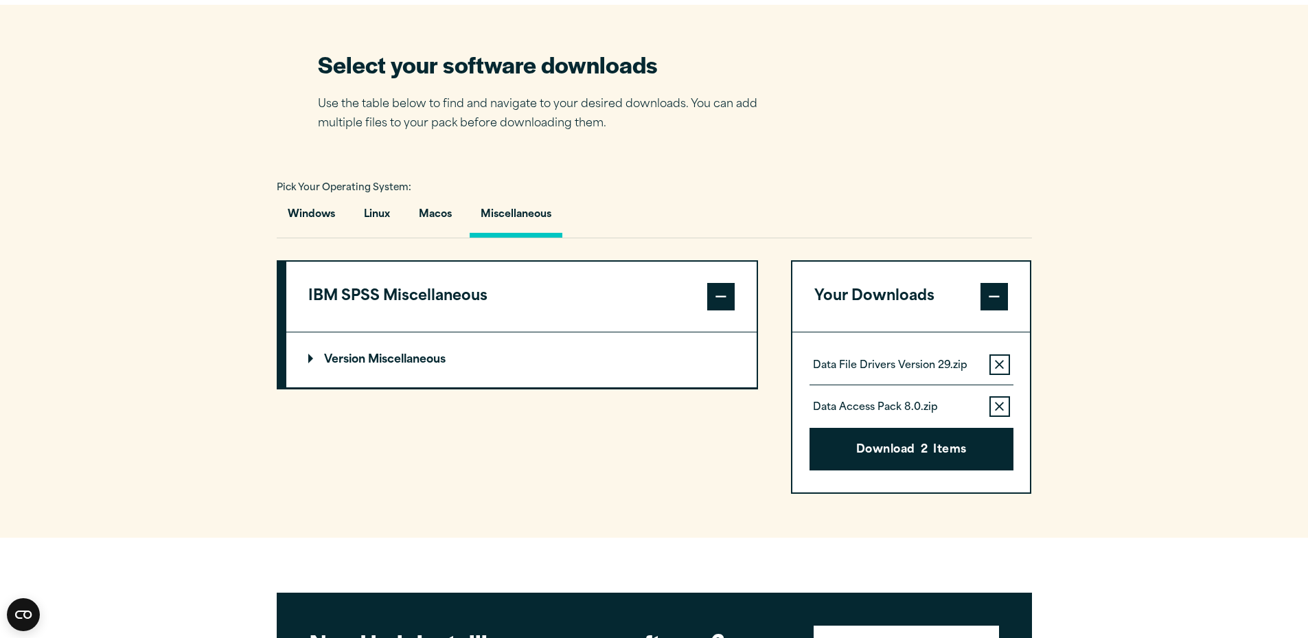
click at [309, 354] on p "Version Miscellaneous" at bounding box center [376, 359] width 137 height 11
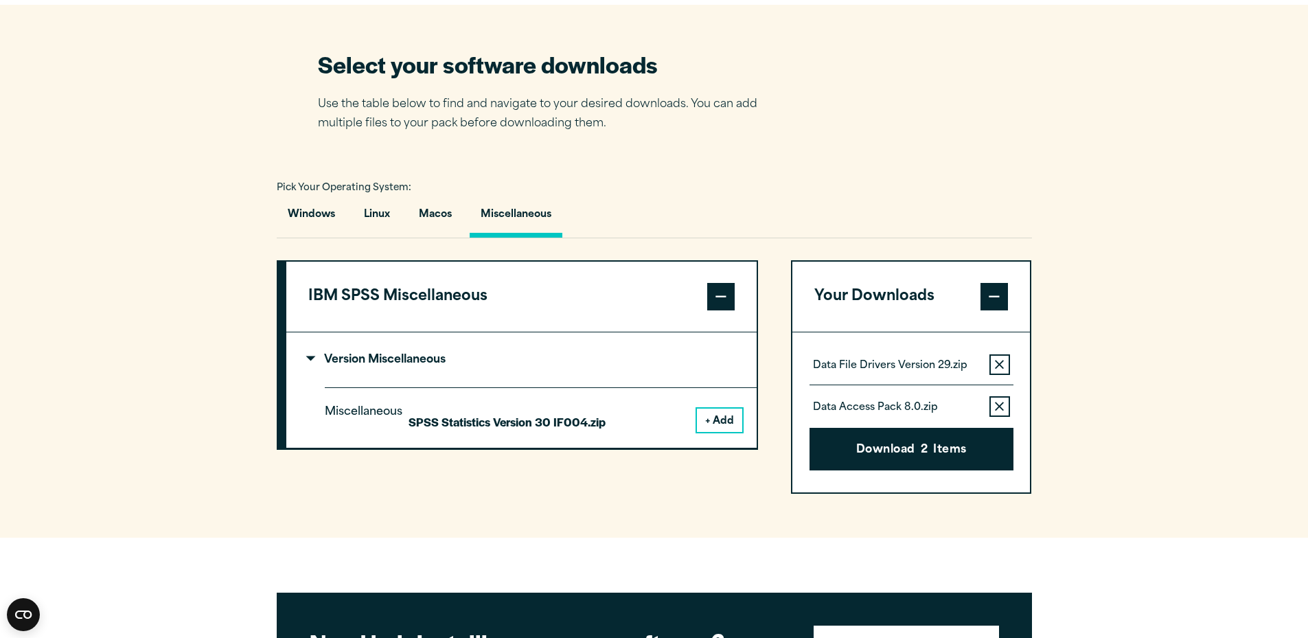
click at [1165, 146] on section "Select your software downloads Use the table below to find and navigate to your…" at bounding box center [654, 271] width 1308 height 533
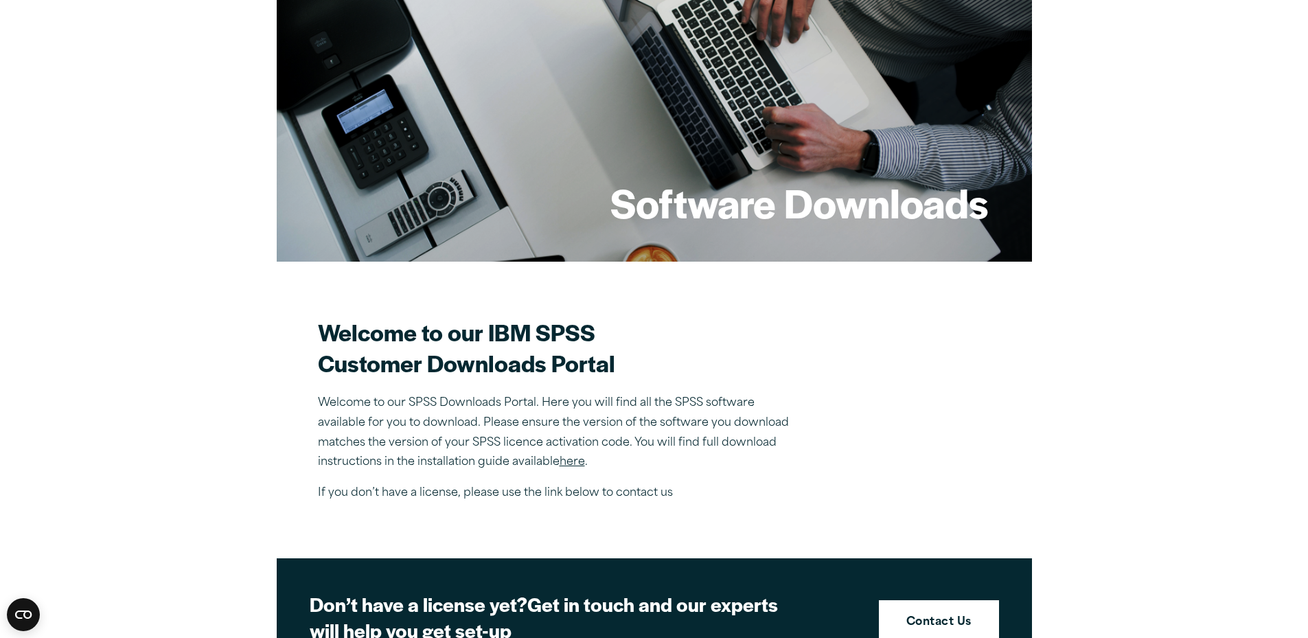
scroll to position [0, 0]
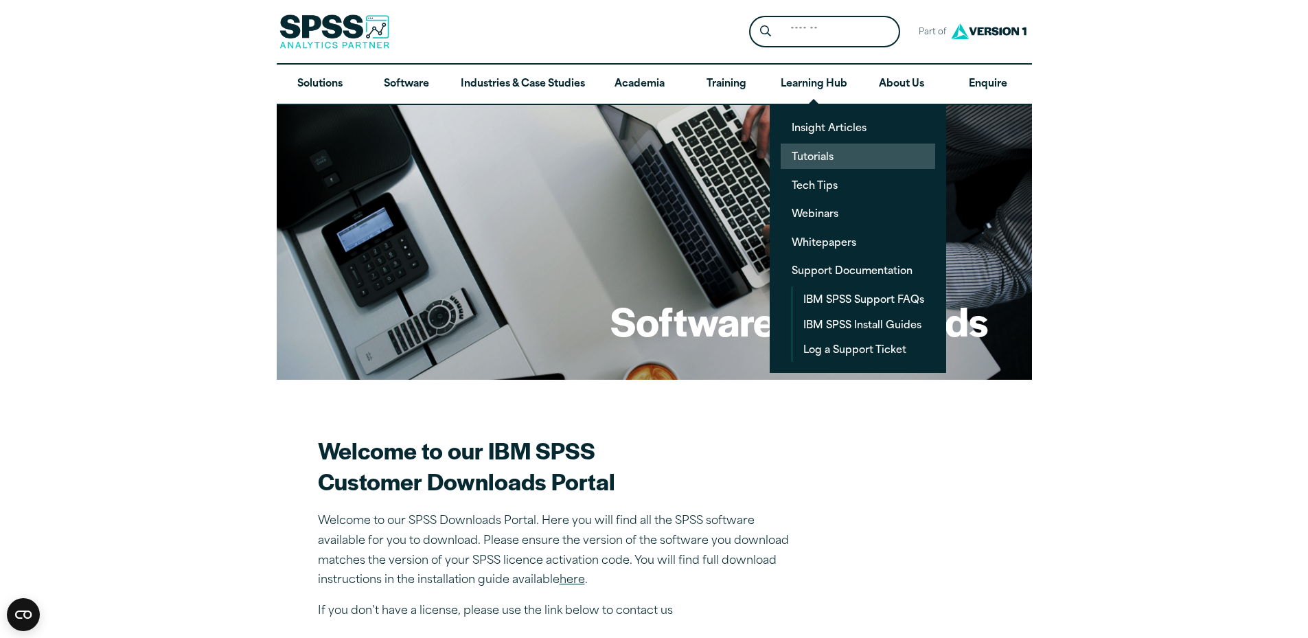
click at [853, 162] on link "Tutorials" at bounding box center [858, 156] width 155 height 25
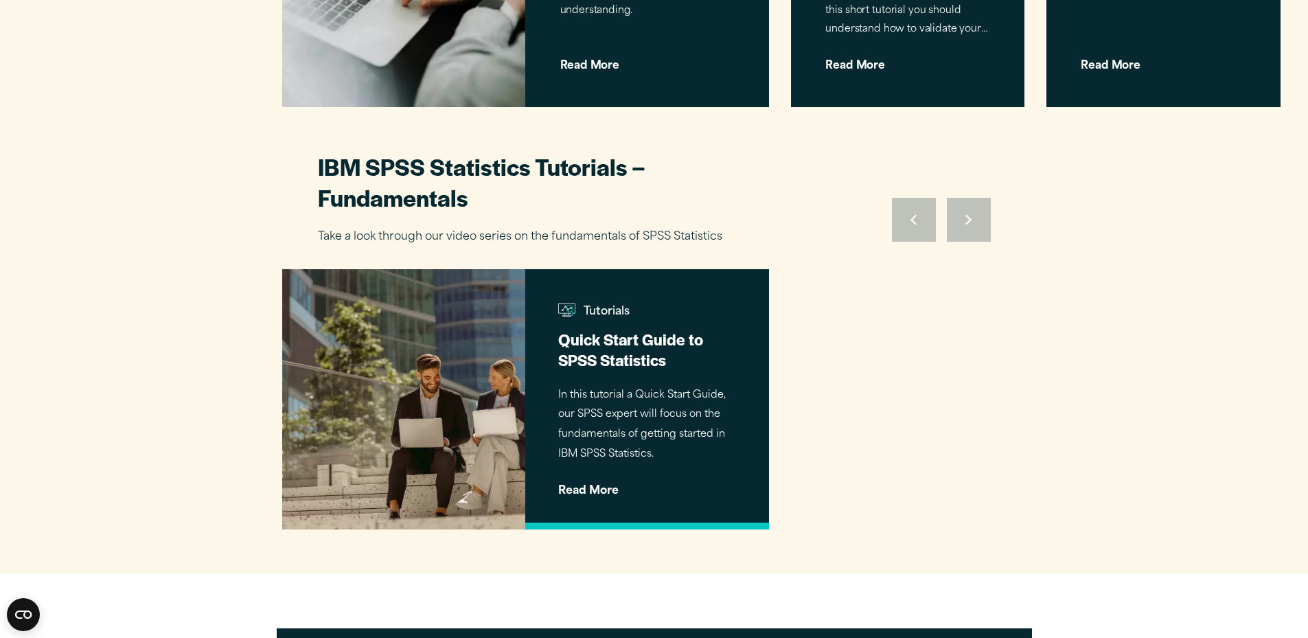
scroll to position [1465, 0]
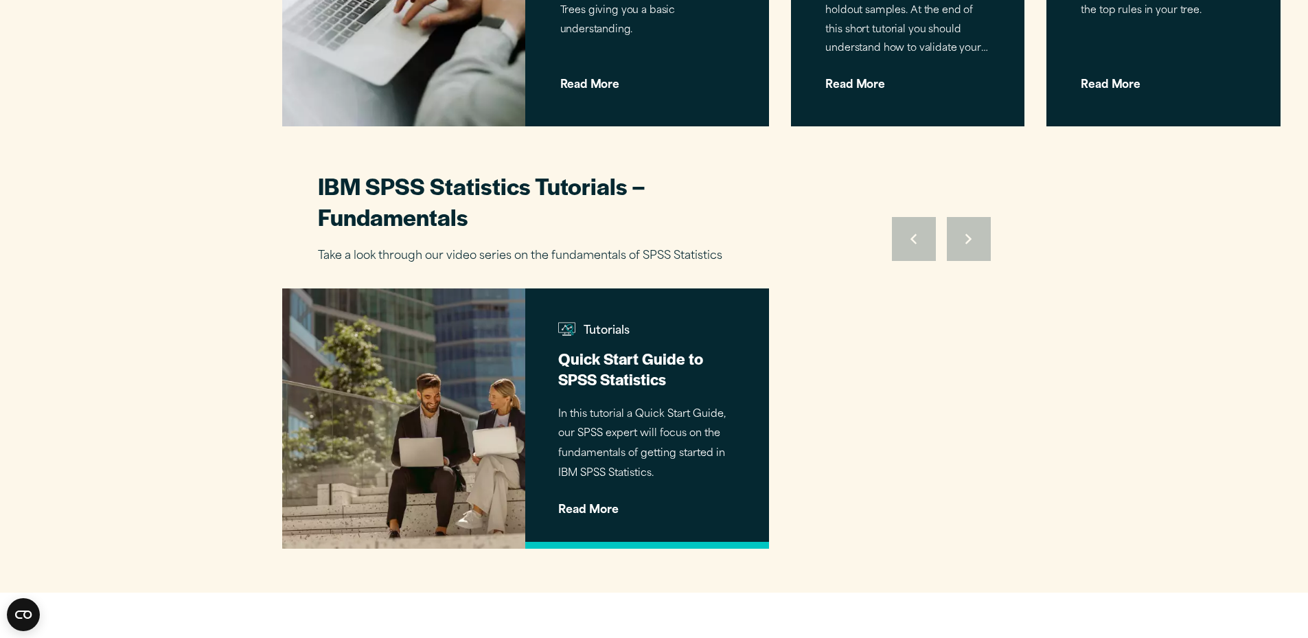
click at [638, 288] on div "Tutorials Quick Start Guide to SPSS Statistics In this tutorial a Quick Start G…" at bounding box center [647, 418] width 244 height 260
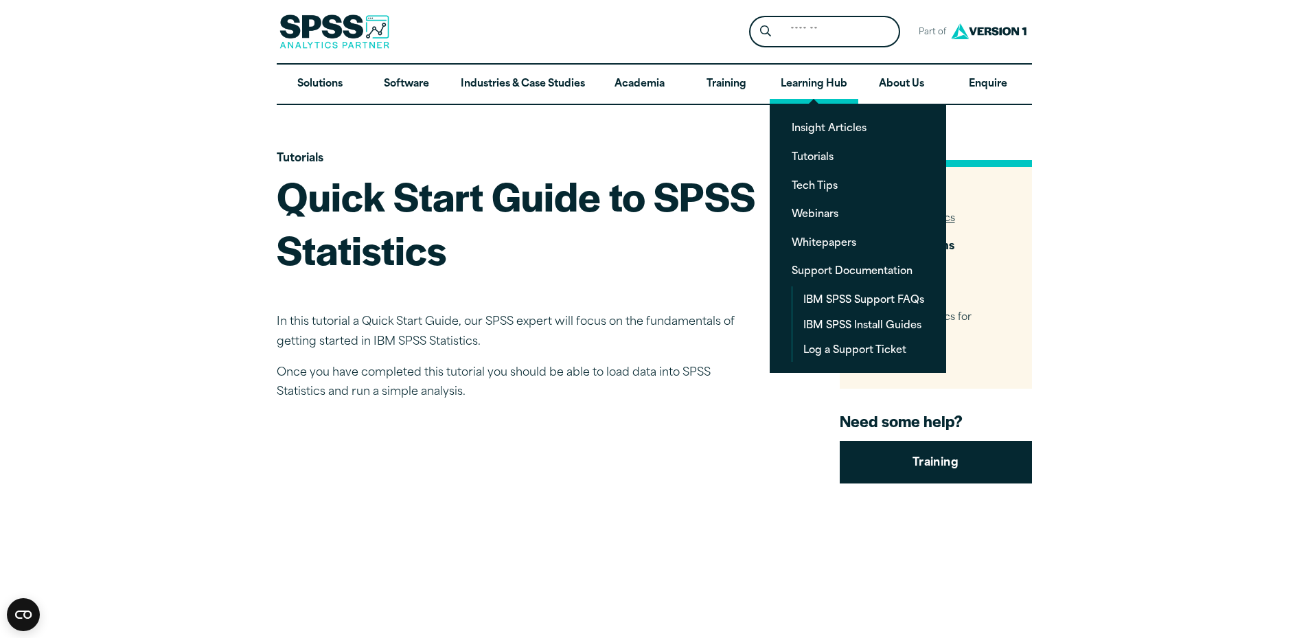
click at [814, 90] on link "Learning Hub" at bounding box center [814, 85] width 89 height 40
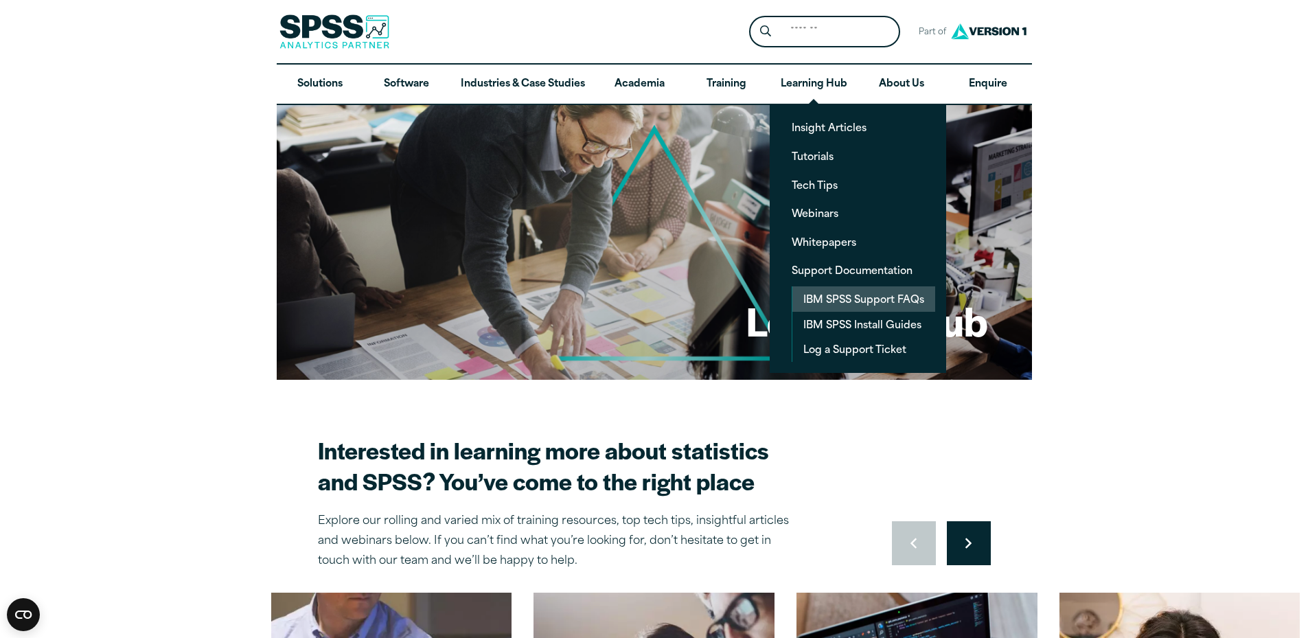
click at [819, 288] on link "IBM SPSS Support FAQs" at bounding box center [863, 298] width 143 height 25
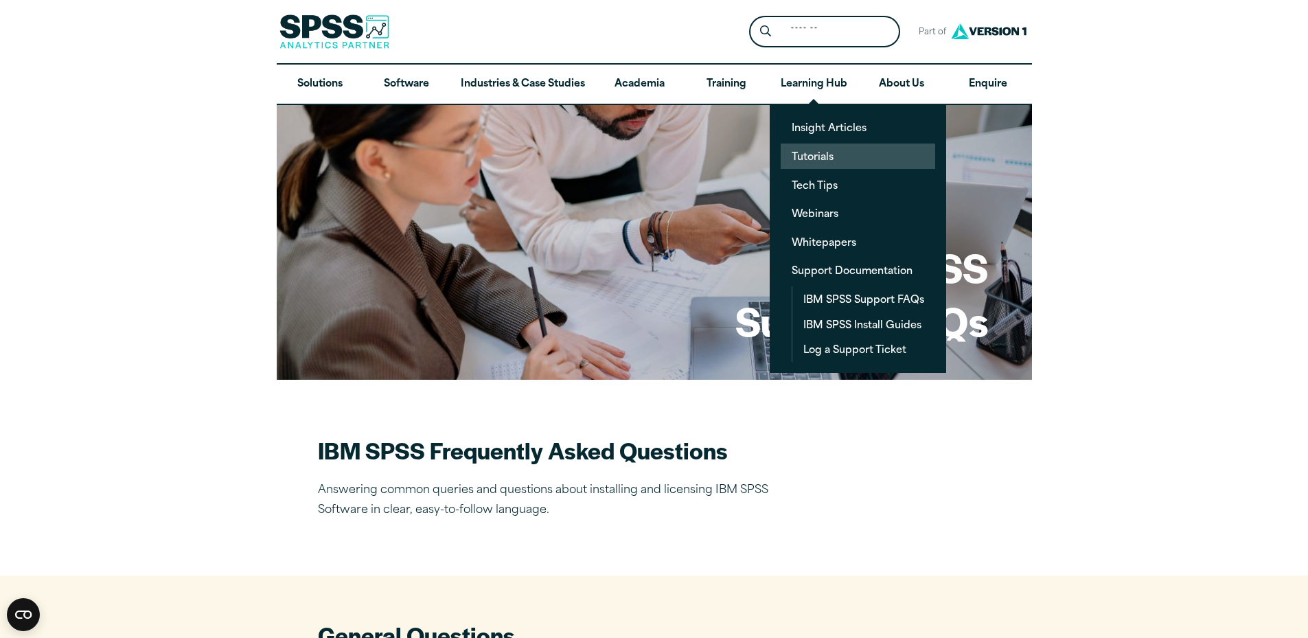
click at [839, 164] on link "Tutorials" at bounding box center [858, 156] width 155 height 25
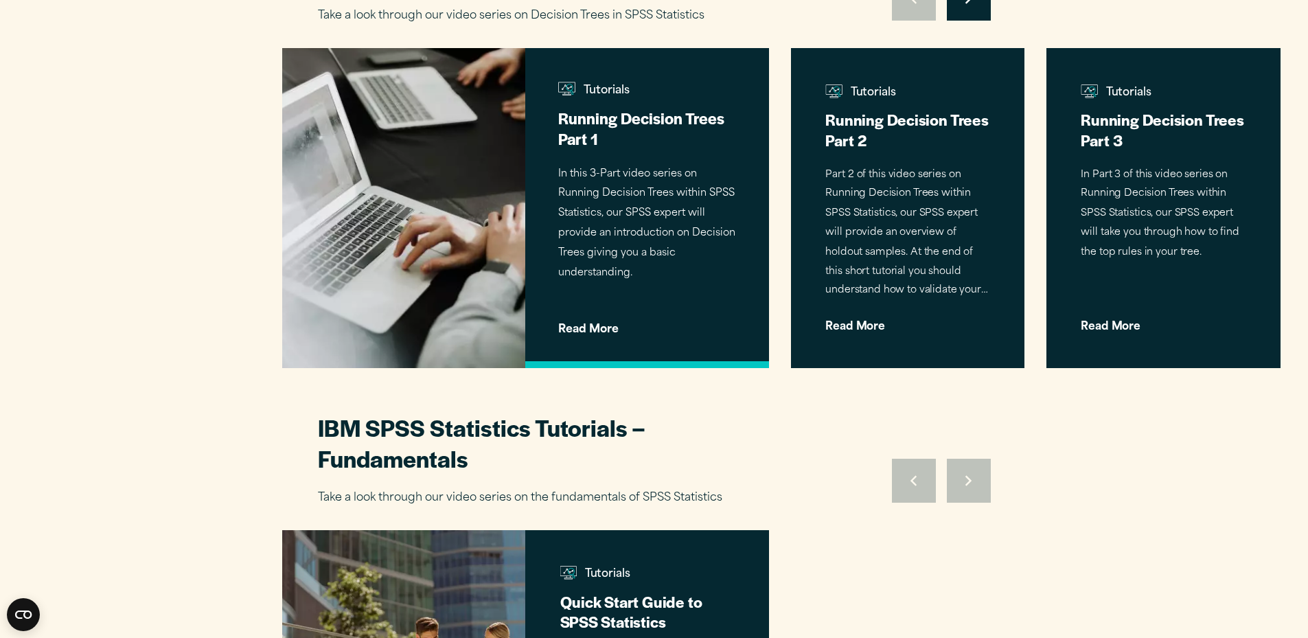
scroll to position [1511, 0]
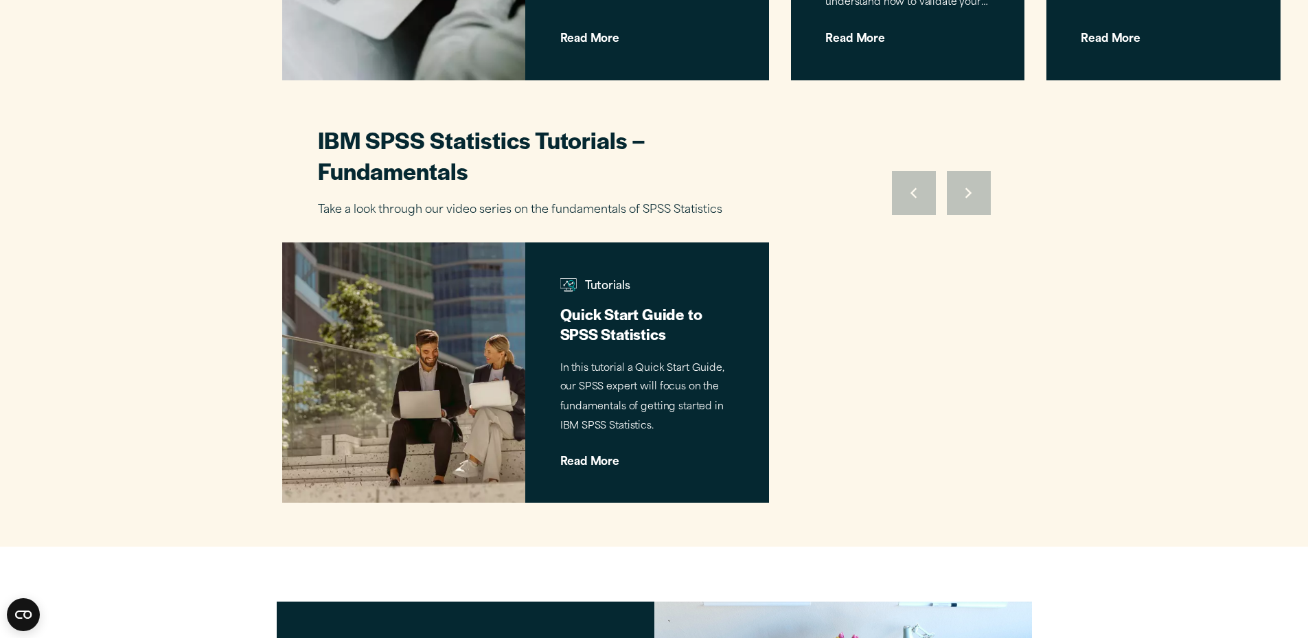
click at [968, 171] on div "Move to previous slide Move to next slide" at bounding box center [941, 193] width 99 height 44
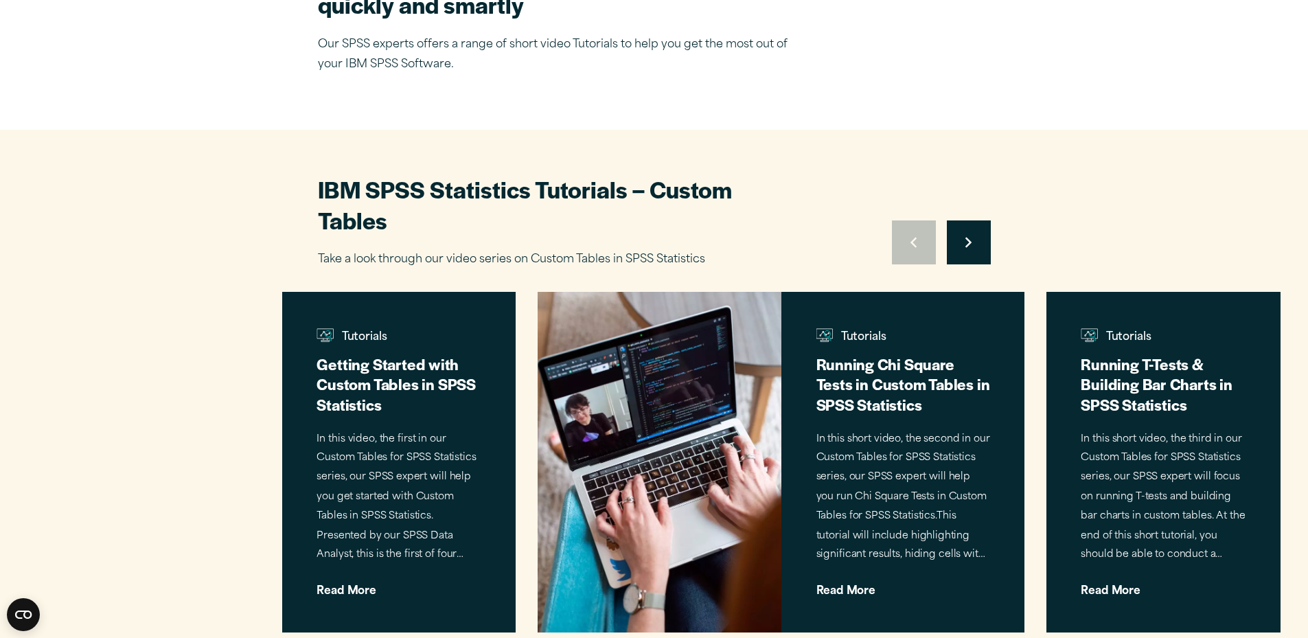
scroll to position [315, 0]
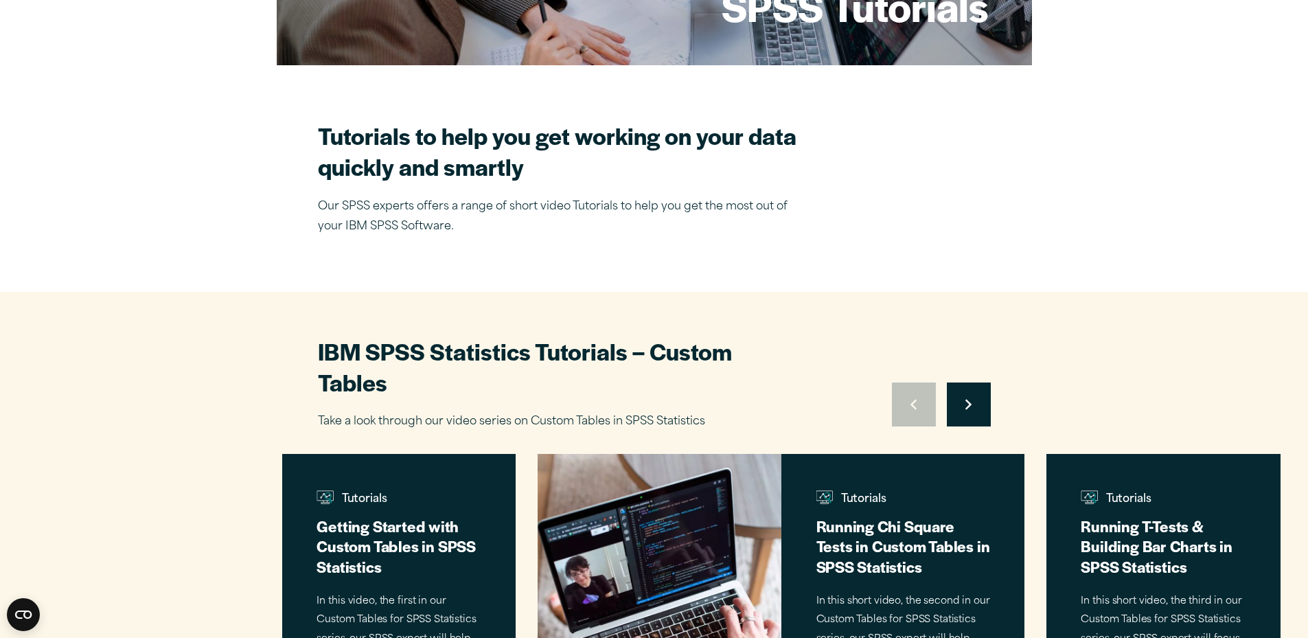
click at [968, 416] on button "Move to next slide" at bounding box center [969, 405] width 44 height 44
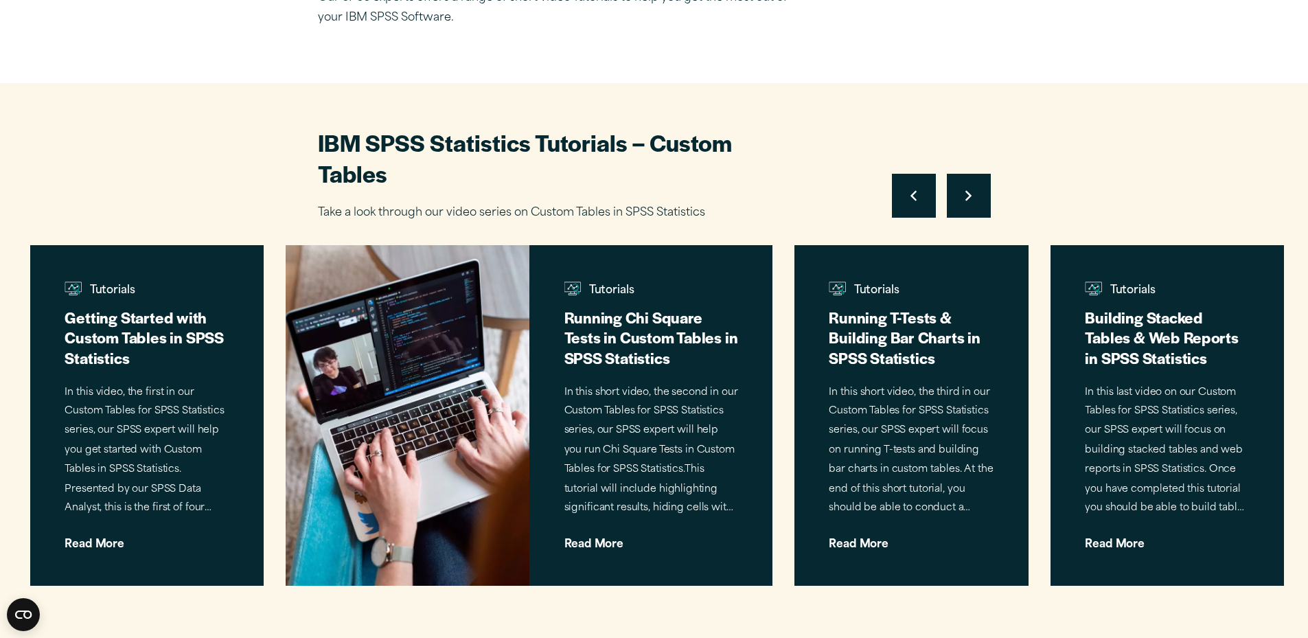
scroll to position [538, 0]
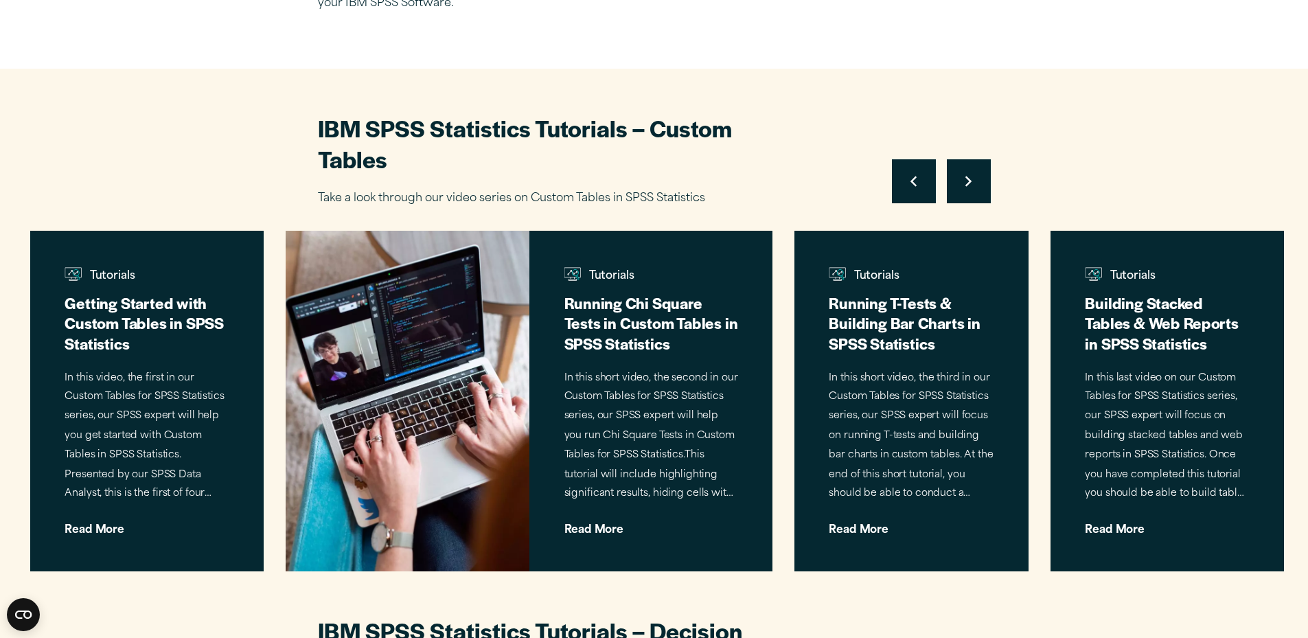
click at [954, 177] on button "Move to next slide" at bounding box center [969, 181] width 44 height 44
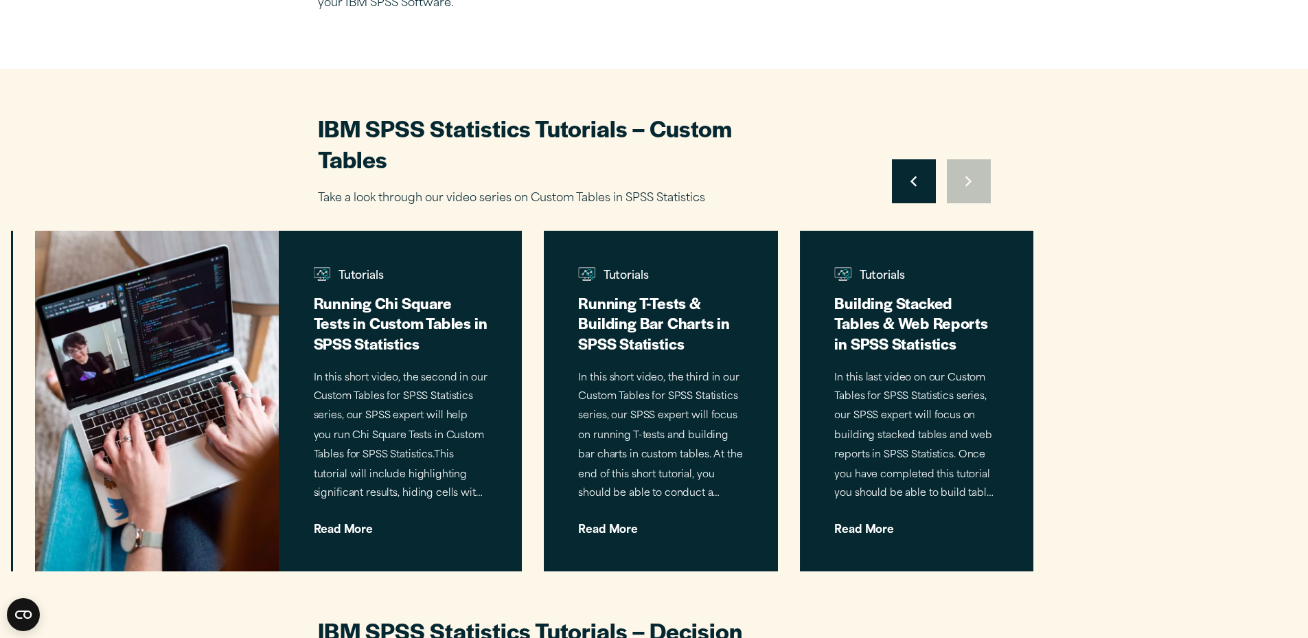
click at [963, 175] on div "Move to previous slide Move to next slide" at bounding box center [941, 181] width 99 height 44
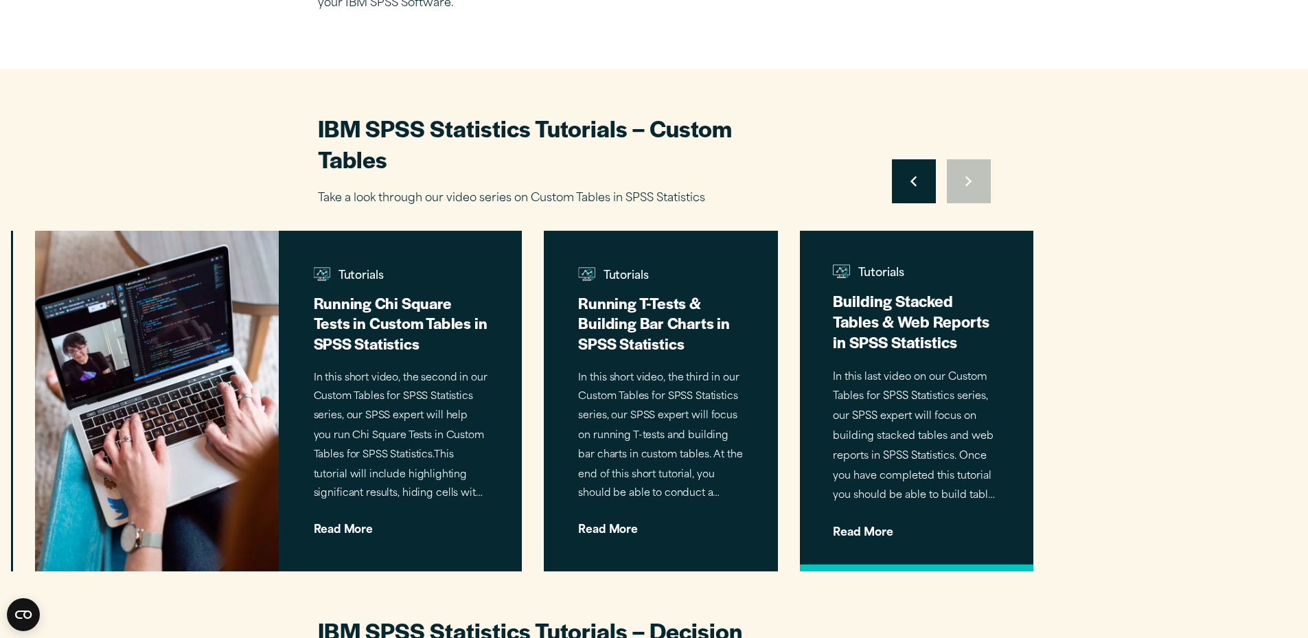
click at [893, 304] on h3 "Building Stacked Tables & Web Reports in SPSS Statistics" at bounding box center [917, 321] width 168 height 62
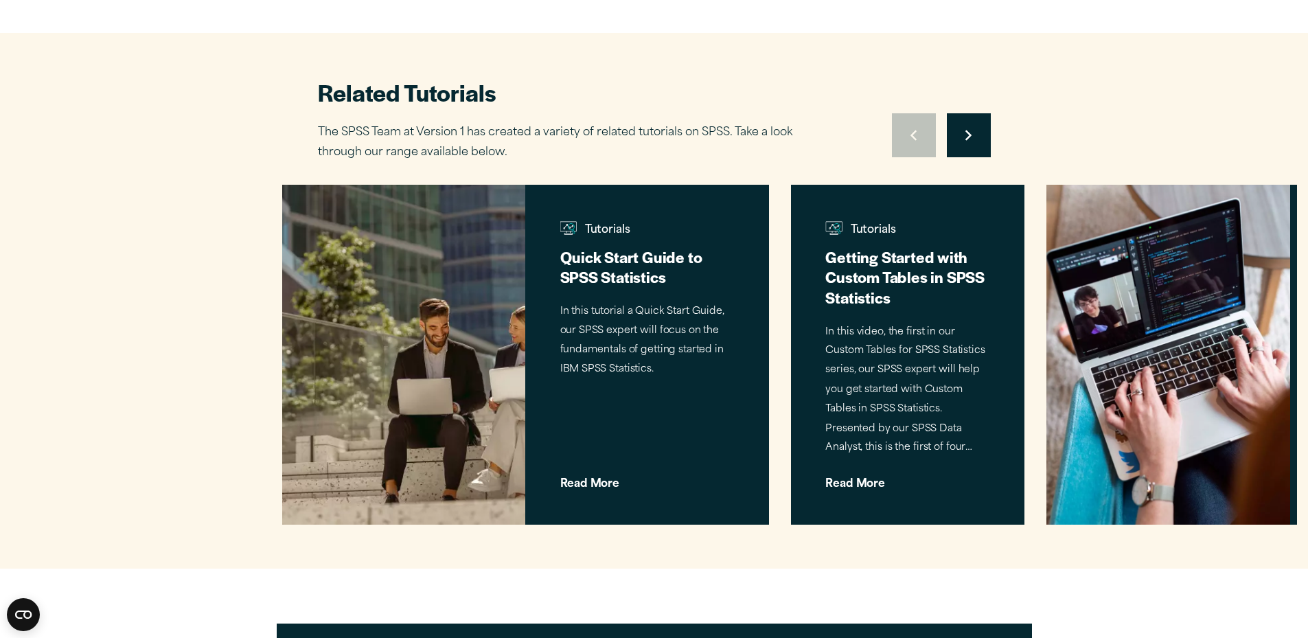
scroll to position [1322, 0]
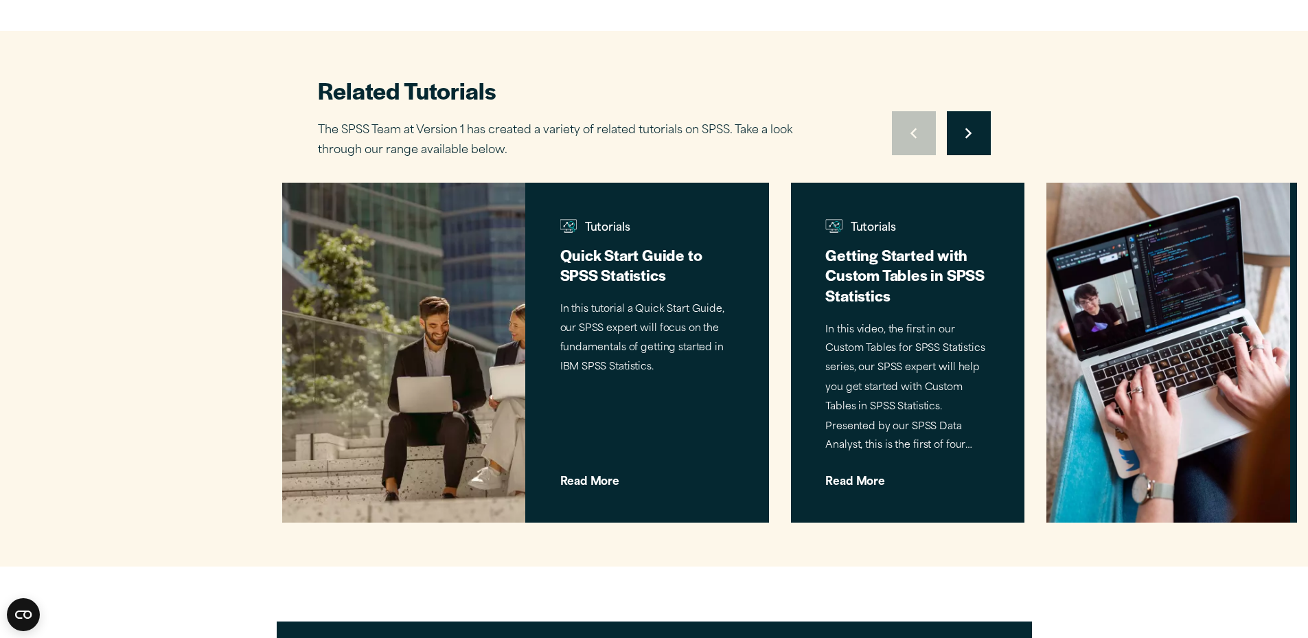
click at [974, 123] on button "Move to next slide" at bounding box center [969, 133] width 44 height 44
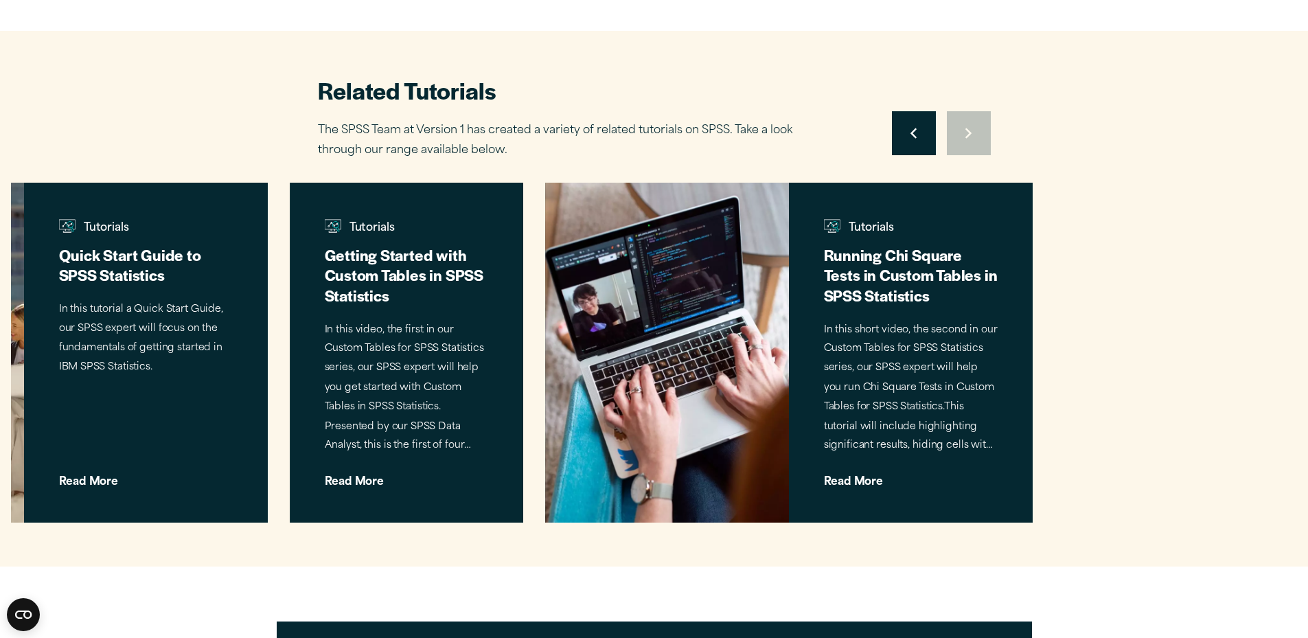
click at [974, 123] on div "Move to previous slide Move to next slide" at bounding box center [941, 133] width 99 height 44
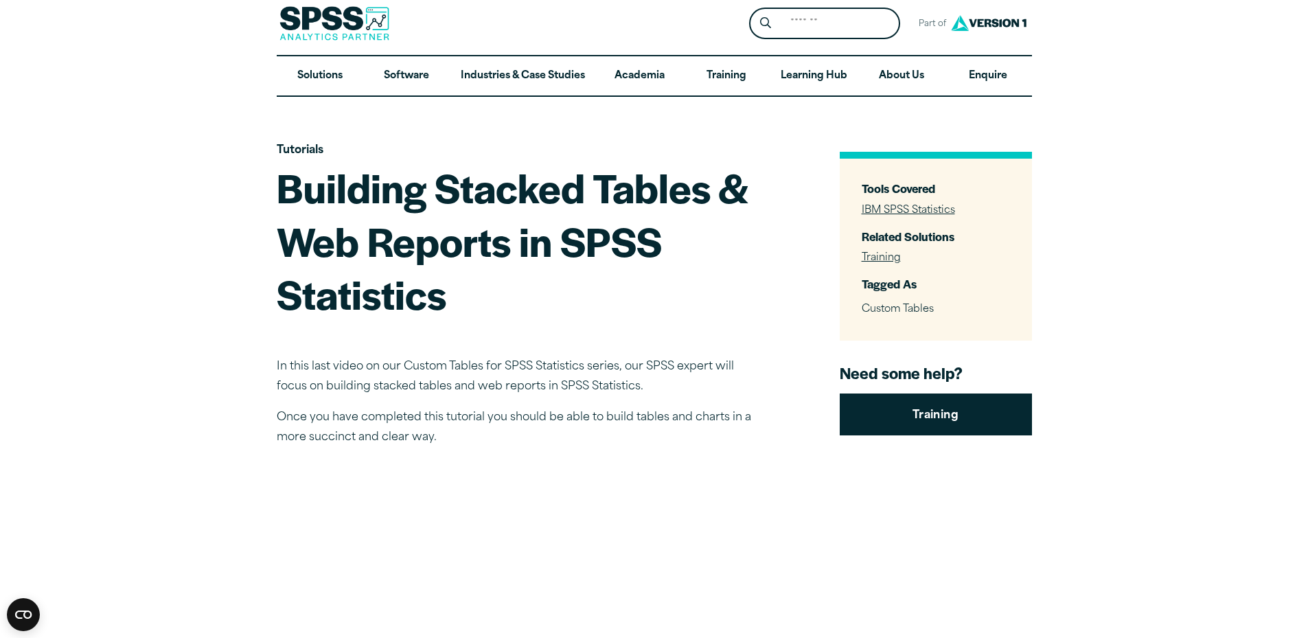
scroll to position [0, 0]
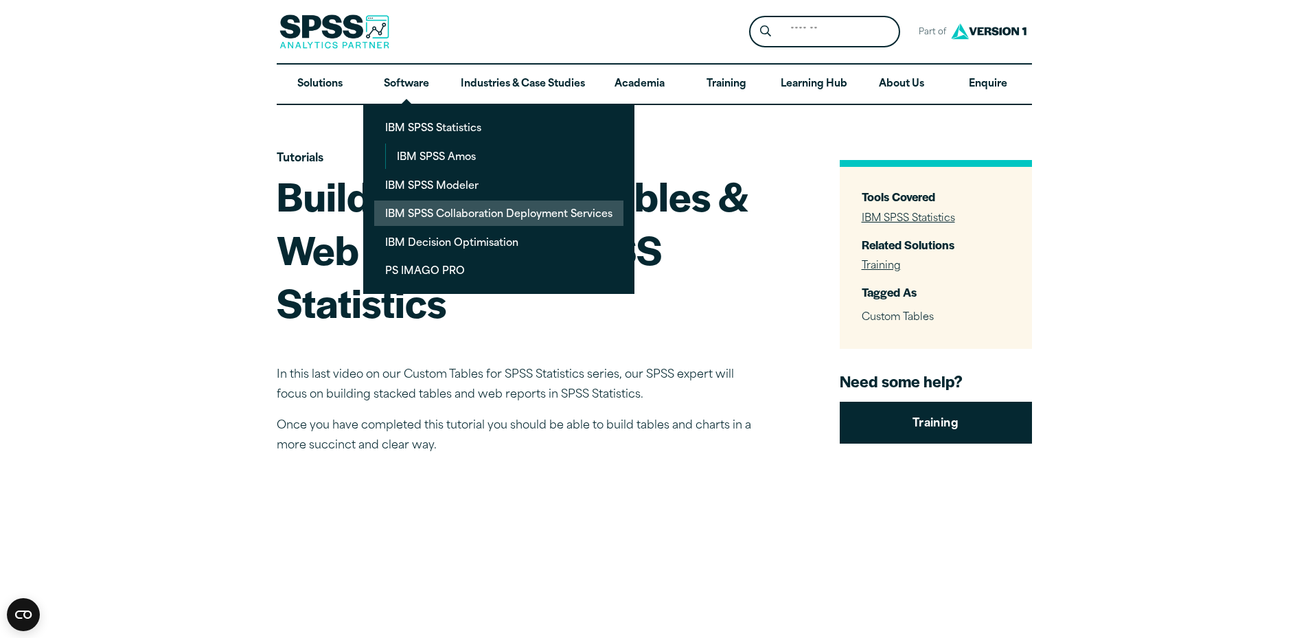
click at [400, 216] on link "IBM SPSS Collaboration Deployment Services" at bounding box center [498, 213] width 249 height 25
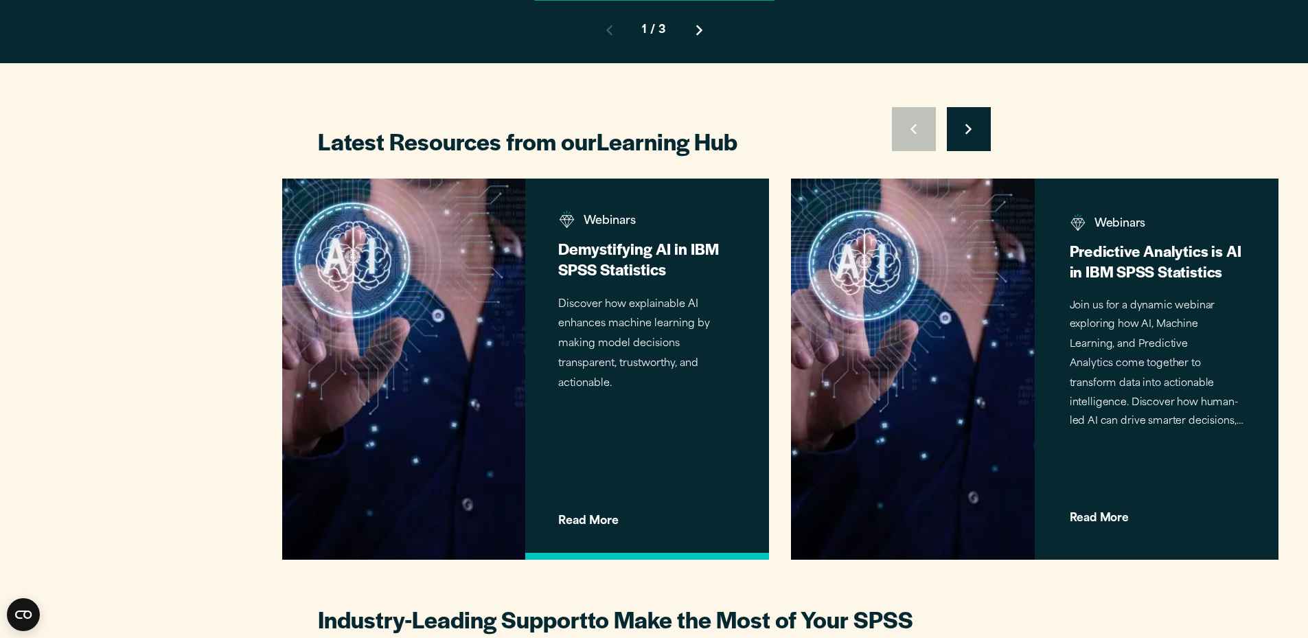
scroll to position [1803, 0]
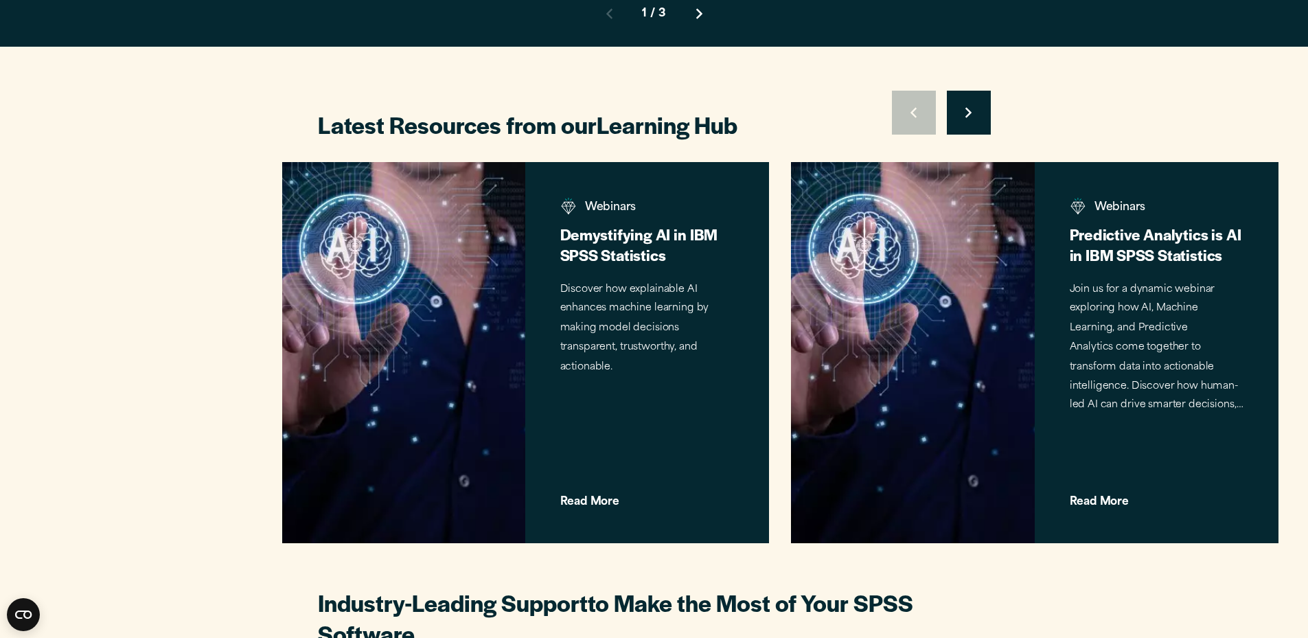
click at [965, 117] on button "Move to next slide" at bounding box center [969, 113] width 44 height 44
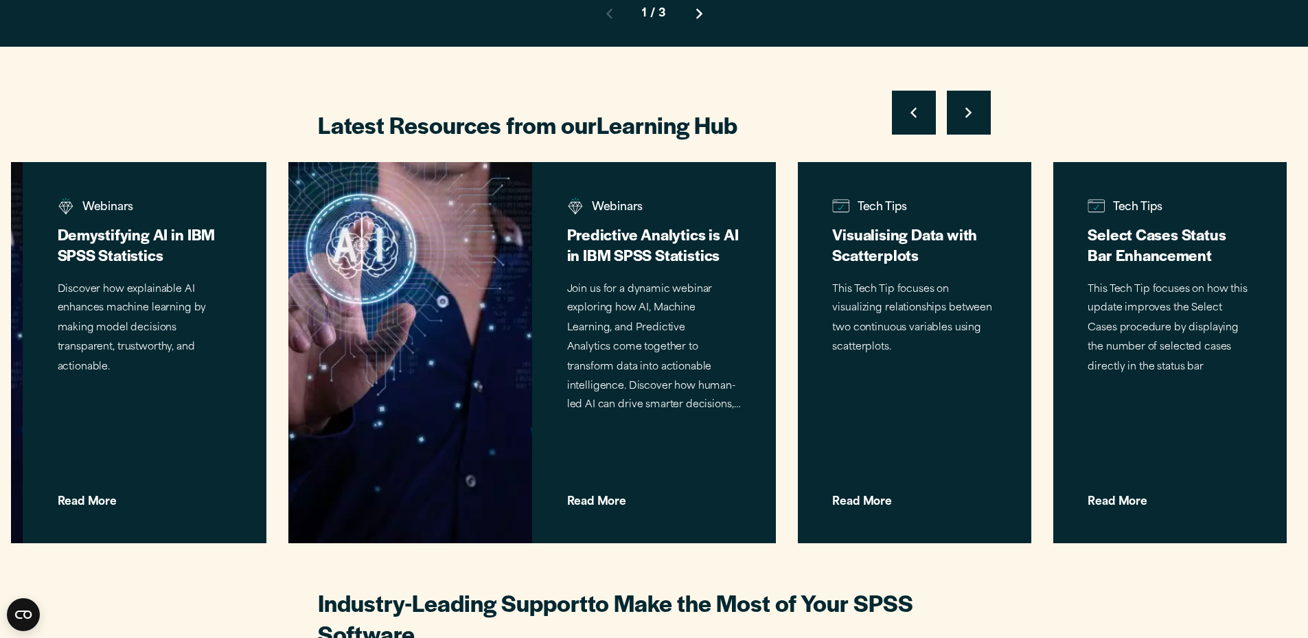
click at [970, 107] on icon "Right pointing chevron" at bounding box center [969, 112] width 6 height 11
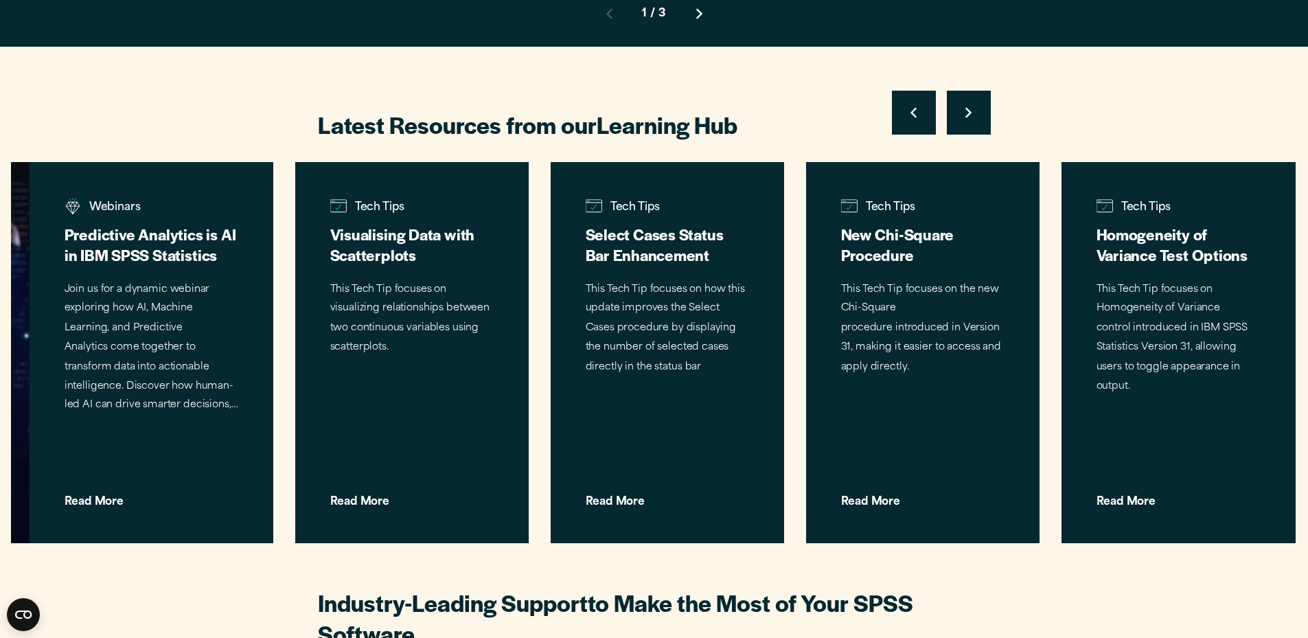
click at [970, 107] on icon "Right pointing chevron" at bounding box center [969, 112] width 6 height 11
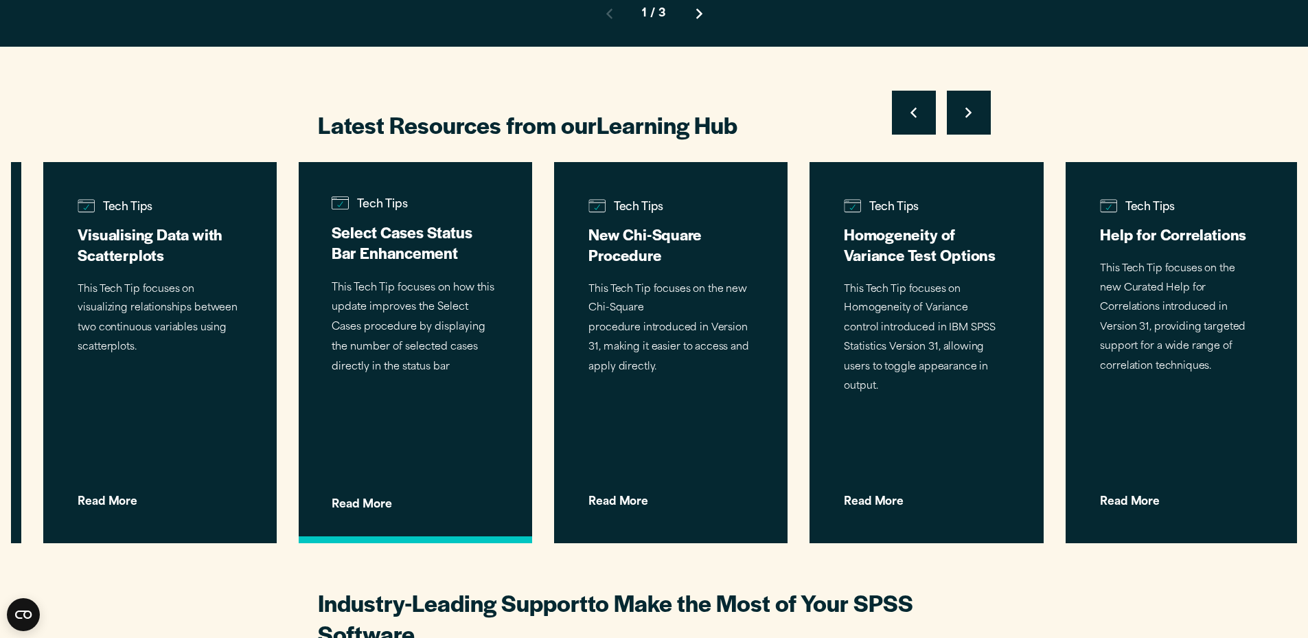
click at [411, 297] on p "This Tech Tip focuses on how this update improves the Select Cases procedure by…" at bounding box center [416, 328] width 168 height 99
